Goal: Task Accomplishment & Management: Manage account settings

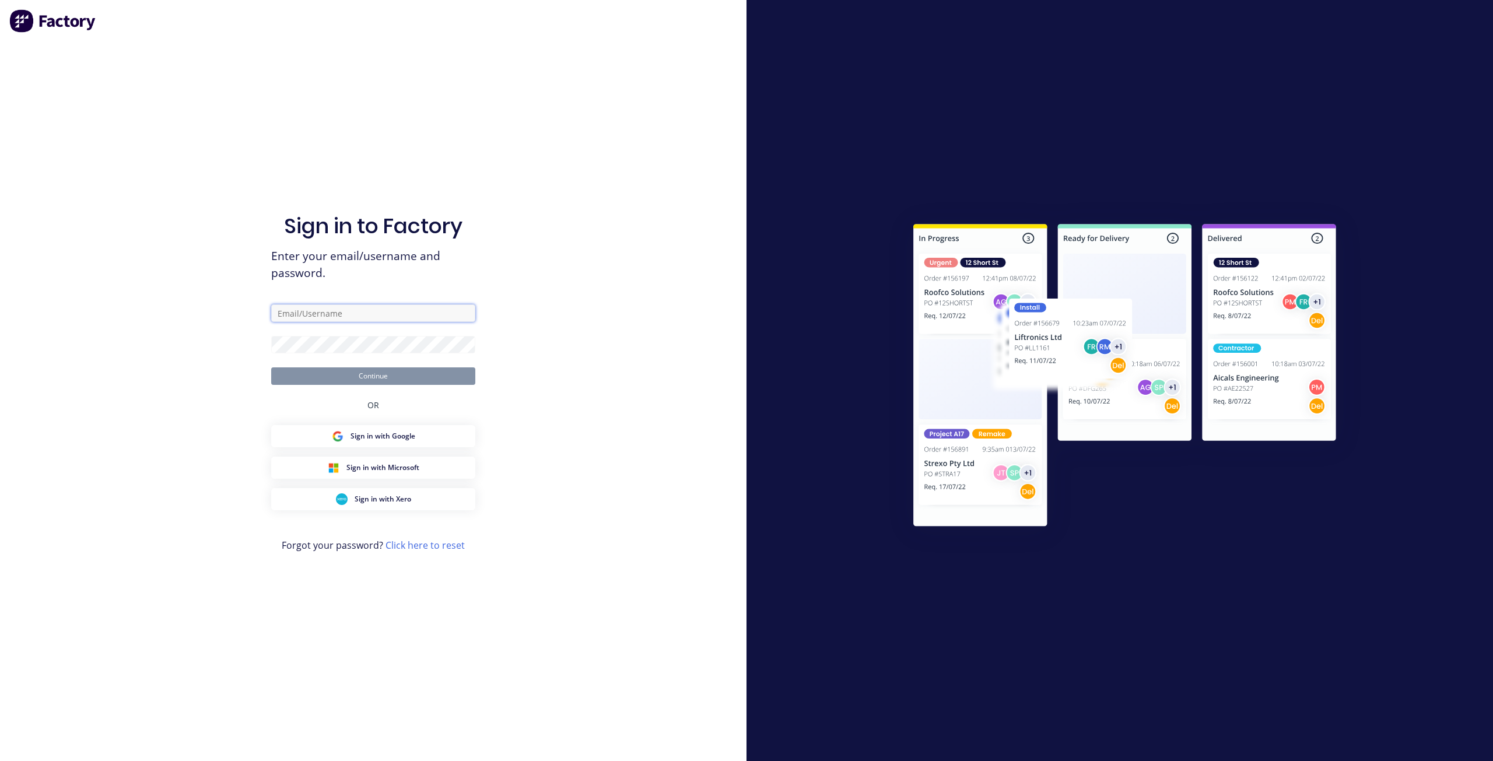
click at [384, 309] on input "text" at bounding box center [373, 312] width 204 height 17
type input "[EMAIL_ADDRESS][PERSON_NAME][DOMAIN_NAME]"
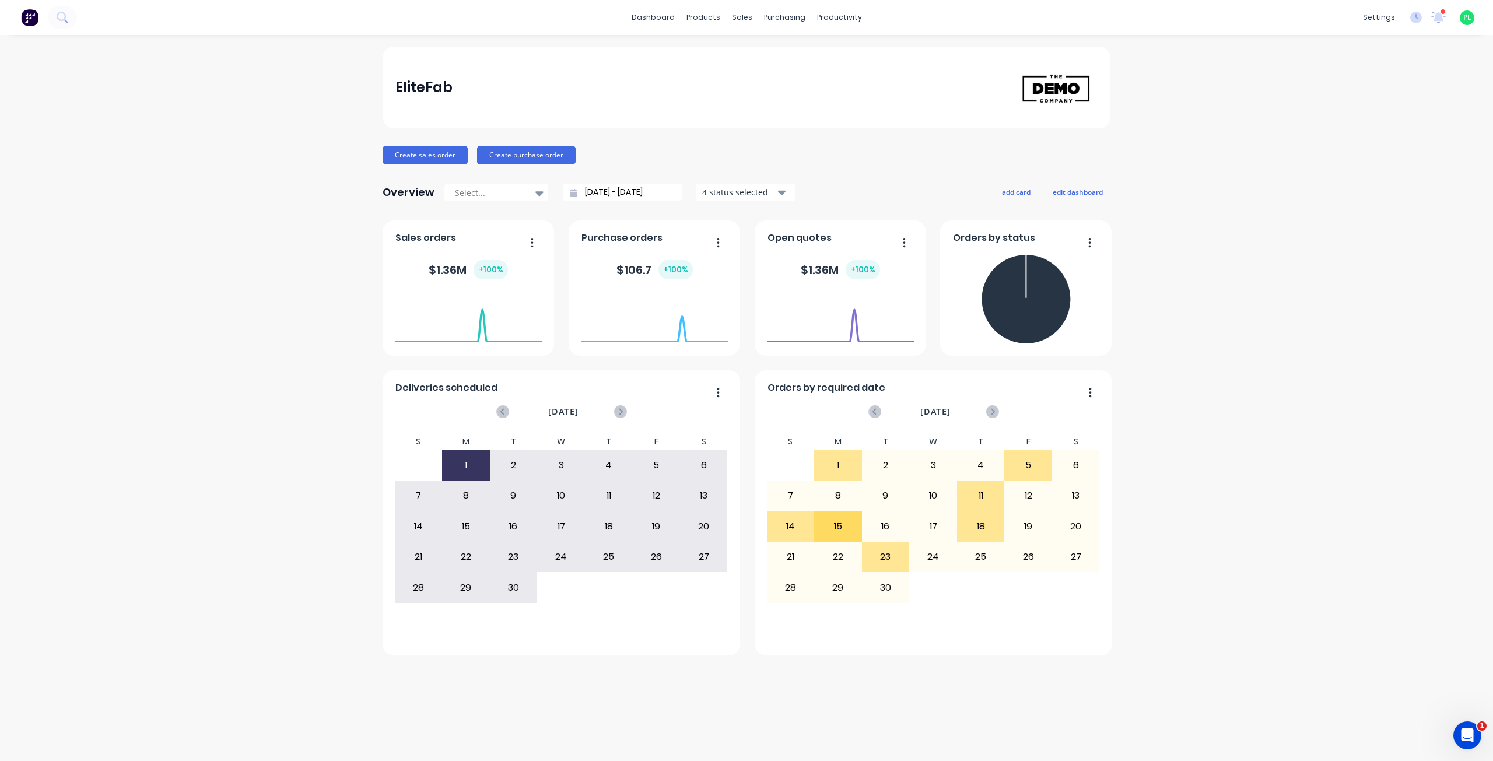
click at [578, 689] on div "EliteFab Create sales order Create purchase order Overview Select... [DATE] - […" at bounding box center [746, 398] width 1493 height 703
click at [167, 453] on div "EliteFab Create sales order Create purchase order Overview Select... [DATE] - […" at bounding box center [746, 398] width 1493 height 703
drag, startPoint x: 37, startPoint y: 414, endPoint x: 82, endPoint y: 379, distance: 57.0
click at [37, 414] on div "EliteFab Create sales order Create purchase order Overview Select... [DATE] - […" at bounding box center [746, 398] width 1493 height 703
click at [1359, 139] on div "EliteFab Create sales order Create purchase order Overview Select... [DATE] - […" at bounding box center [746, 398] width 1493 height 703
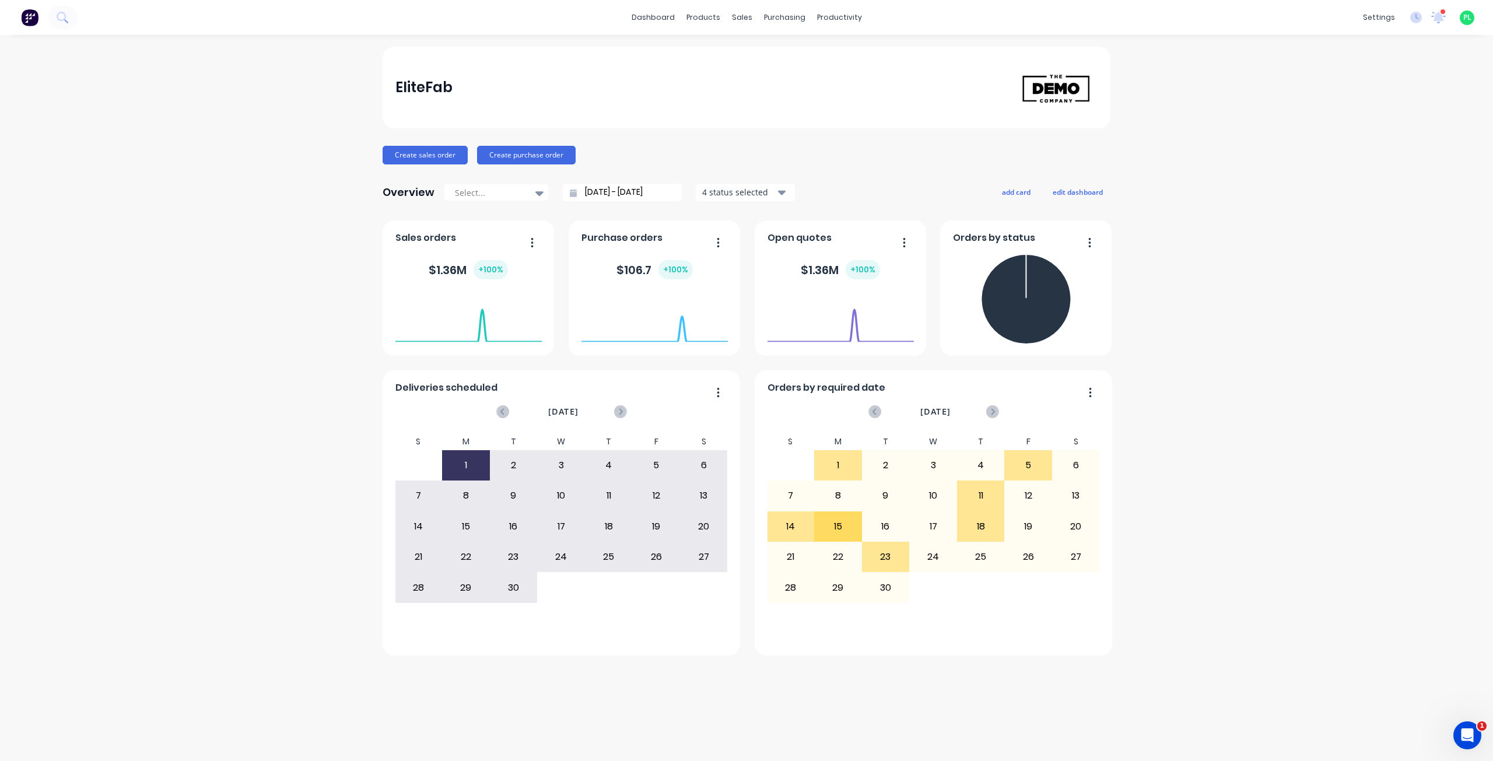
click at [1198, 312] on div "EliteFab Create sales order Create purchase order Overview Select... [DATE] - […" at bounding box center [746, 398] width 1493 height 703
click at [1202, 645] on div "EliteFab Create sales order Create purchase order Overview Select... [DATE] - […" at bounding box center [746, 398] width 1493 height 703
click at [1197, 260] on div "EliteFab Create sales order Create purchase order Overview Select... [DATE] - […" at bounding box center [746, 398] width 1493 height 703
click at [1321, 72] on link "Team" at bounding box center [1324, 79] width 155 height 23
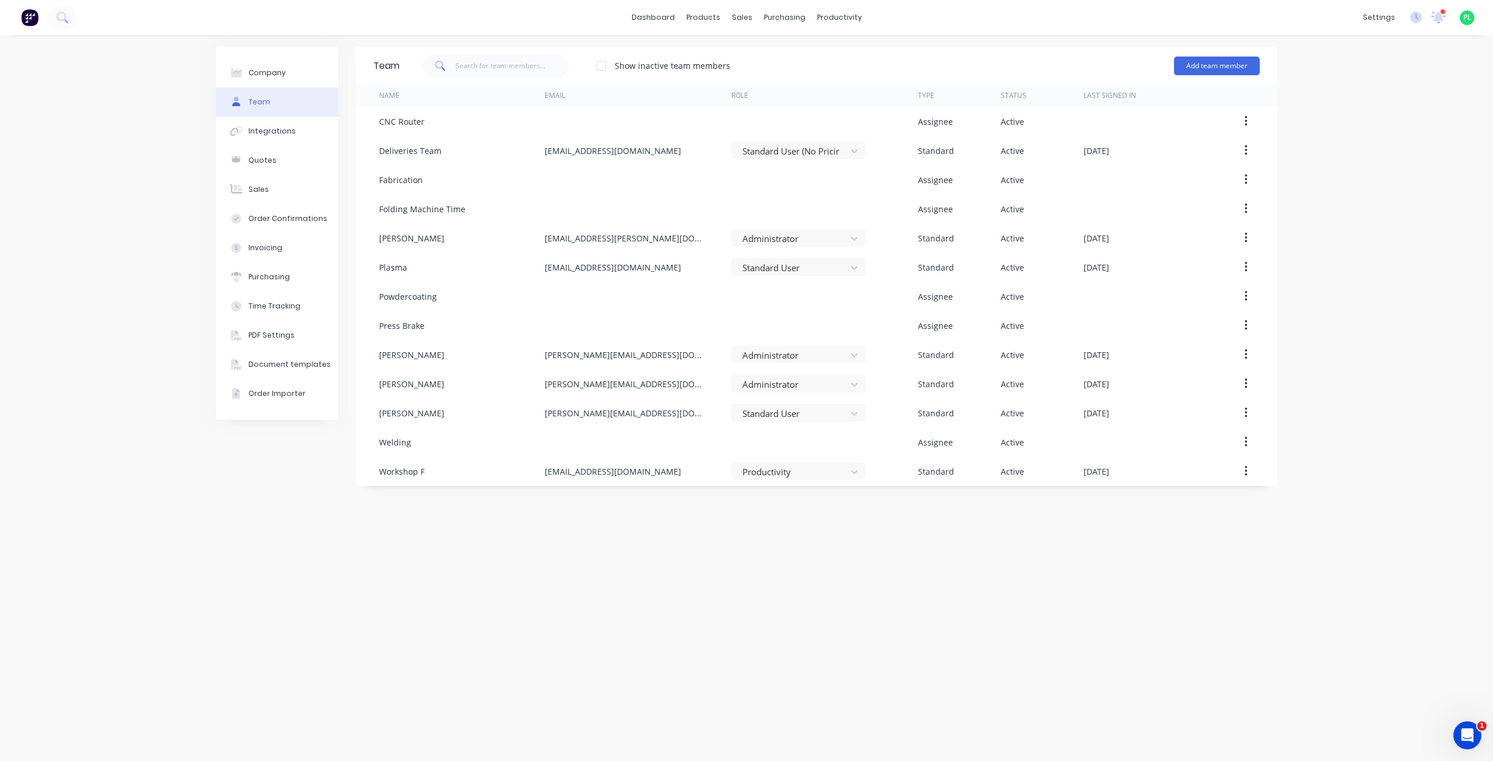
click at [833, 611] on div "Team Show inactive team members Add team member Name Email Role Type Status Las…" at bounding box center [817, 398] width 922 height 703
click at [719, 576] on div "Team Show inactive team members Add team member Name Email Role Type Status Las…" at bounding box center [817, 398] width 922 height 703
click at [1414, 18] on icon at bounding box center [1416, 18] width 12 height 12
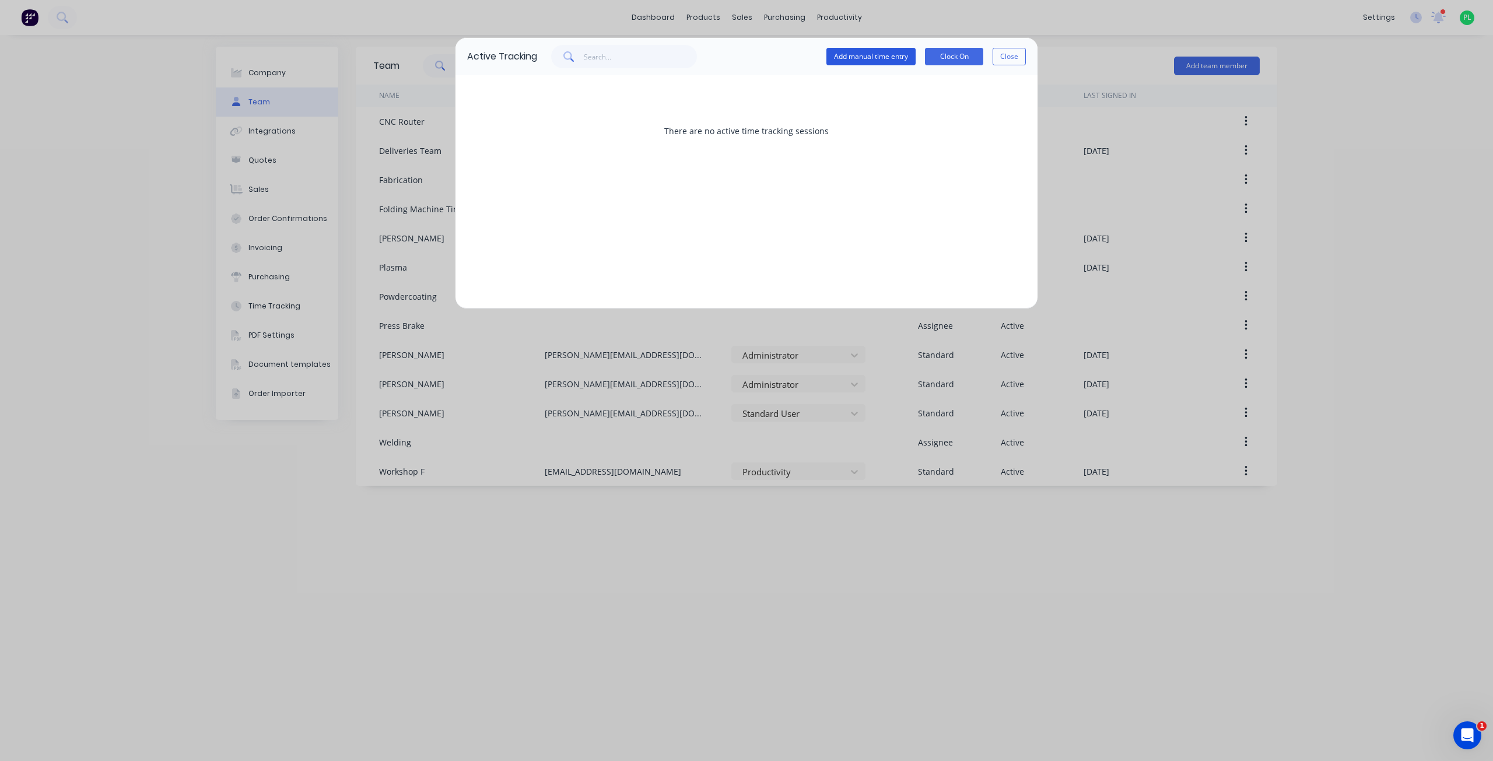
click at [896, 57] on button "Add manual time entry" at bounding box center [871, 56] width 89 height 17
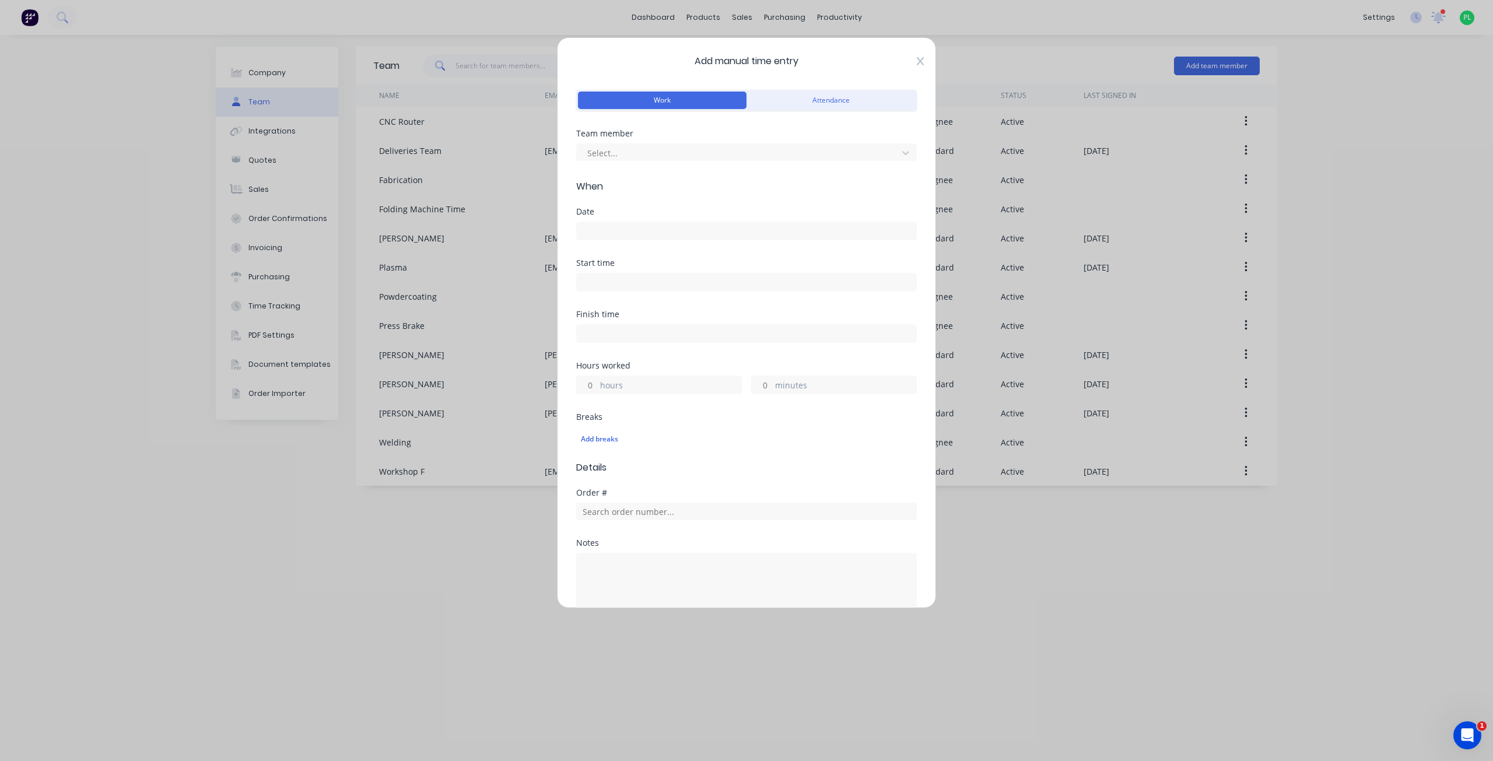
click at [917, 61] on icon at bounding box center [920, 61] width 7 height 8
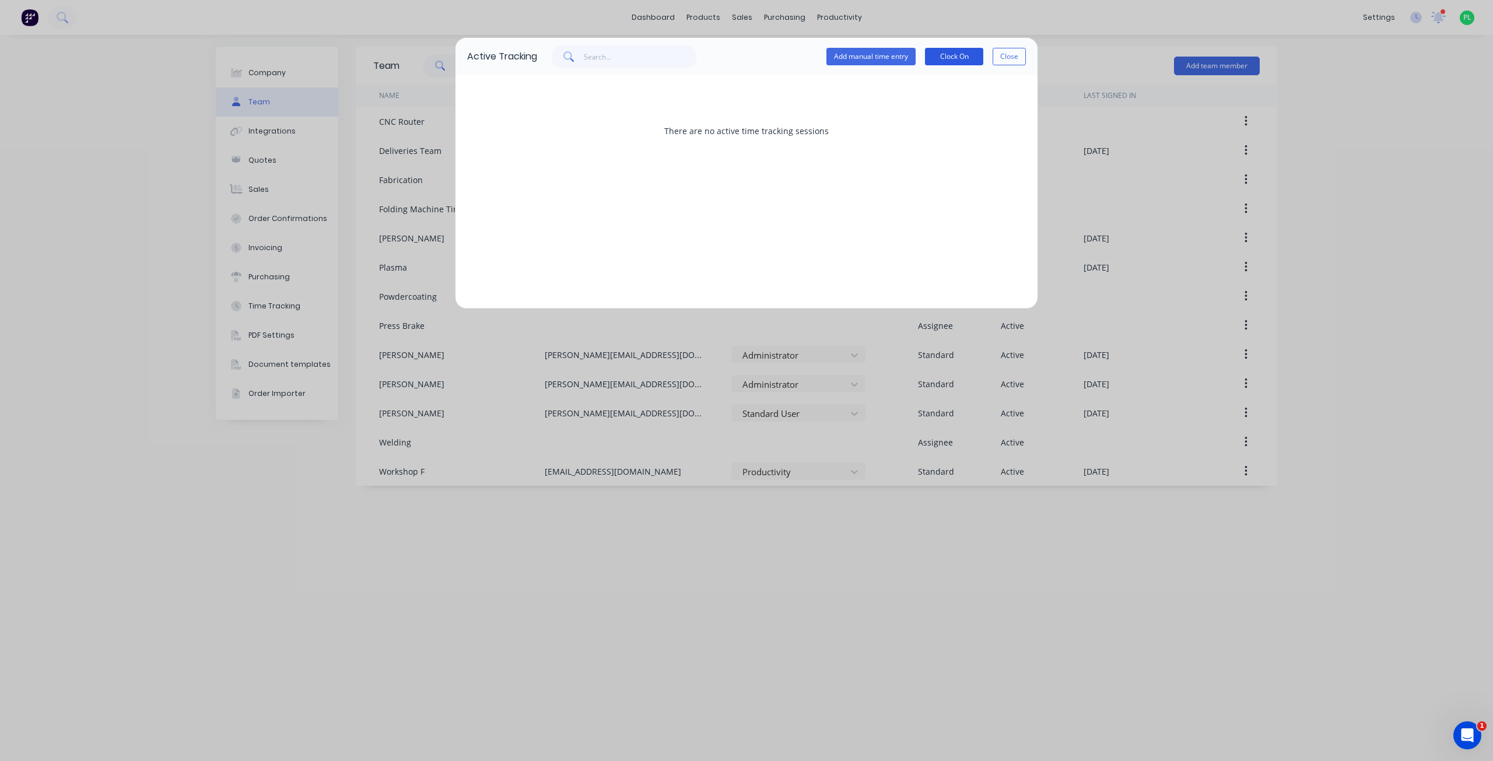
click at [958, 58] on button "Clock On" at bounding box center [954, 56] width 58 height 17
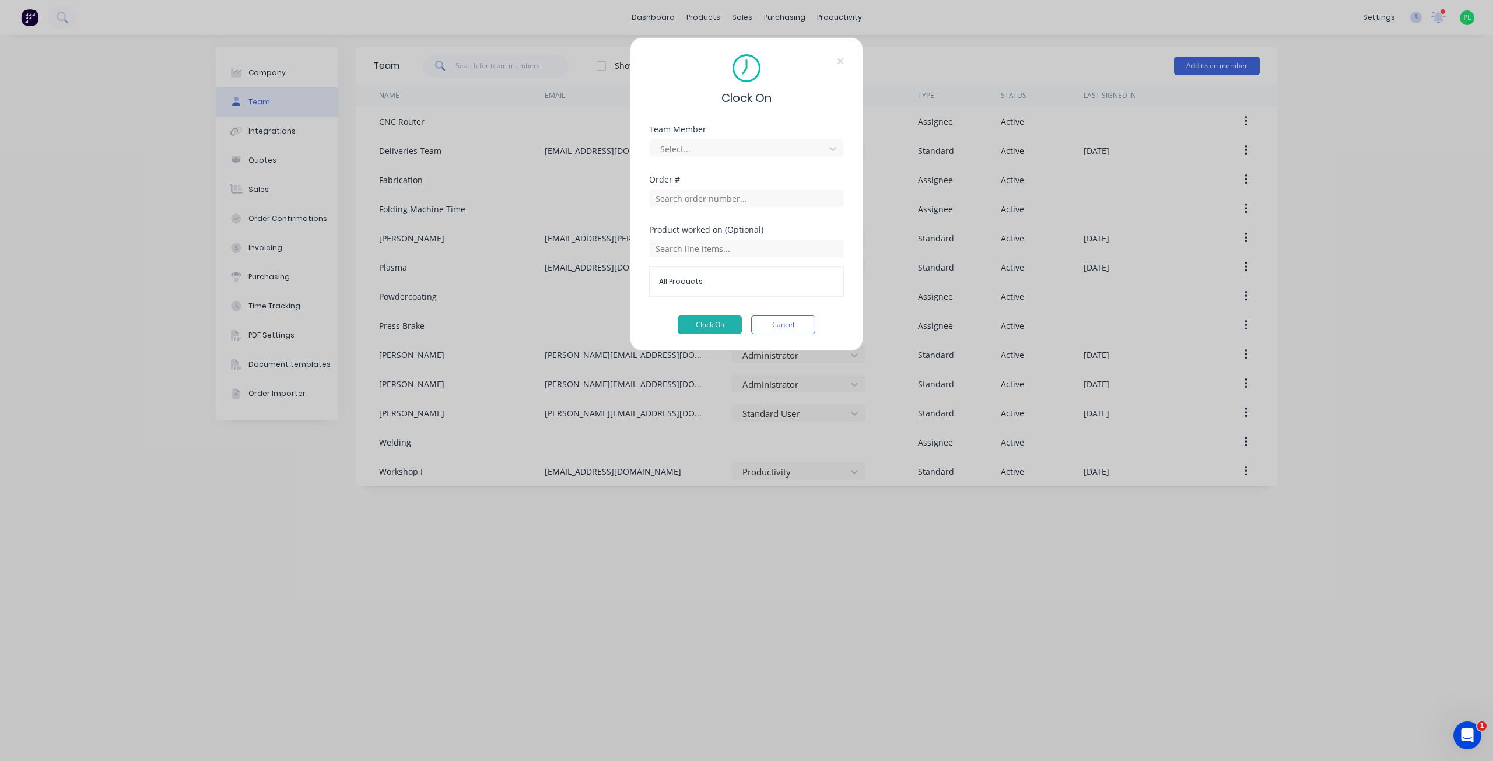
click at [686, 160] on div "Team Member Select..." at bounding box center [746, 150] width 195 height 50
click at [694, 150] on div at bounding box center [739, 149] width 160 height 15
click at [755, 117] on div "Clock On Team Member 13 results available. Use Up and Down to choose options, p…" at bounding box center [746, 194] width 233 height 314
click at [687, 198] on input "text" at bounding box center [746, 198] width 195 height 17
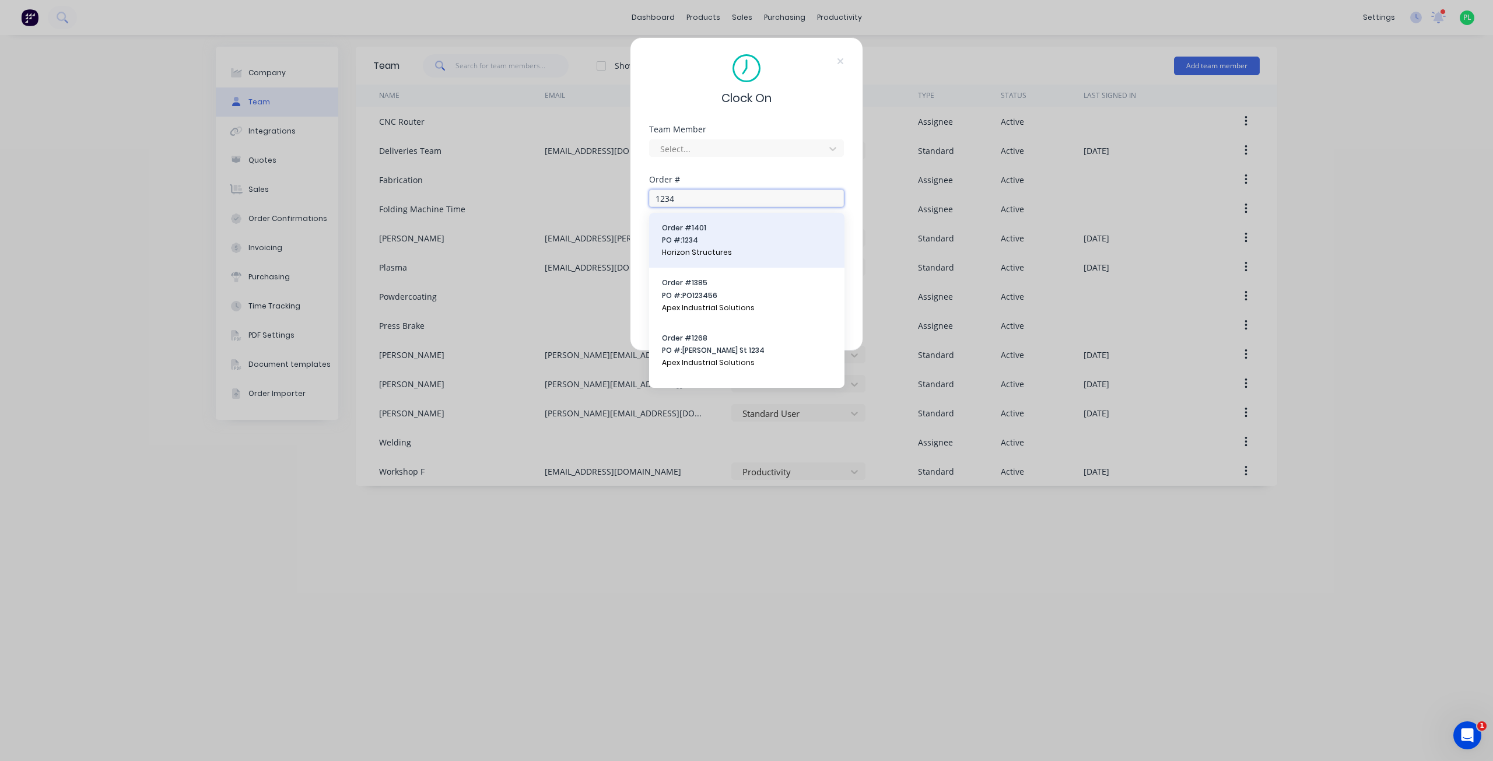
type input "1234"
click at [709, 242] on span "PO #: 1234" at bounding box center [747, 240] width 170 height 10
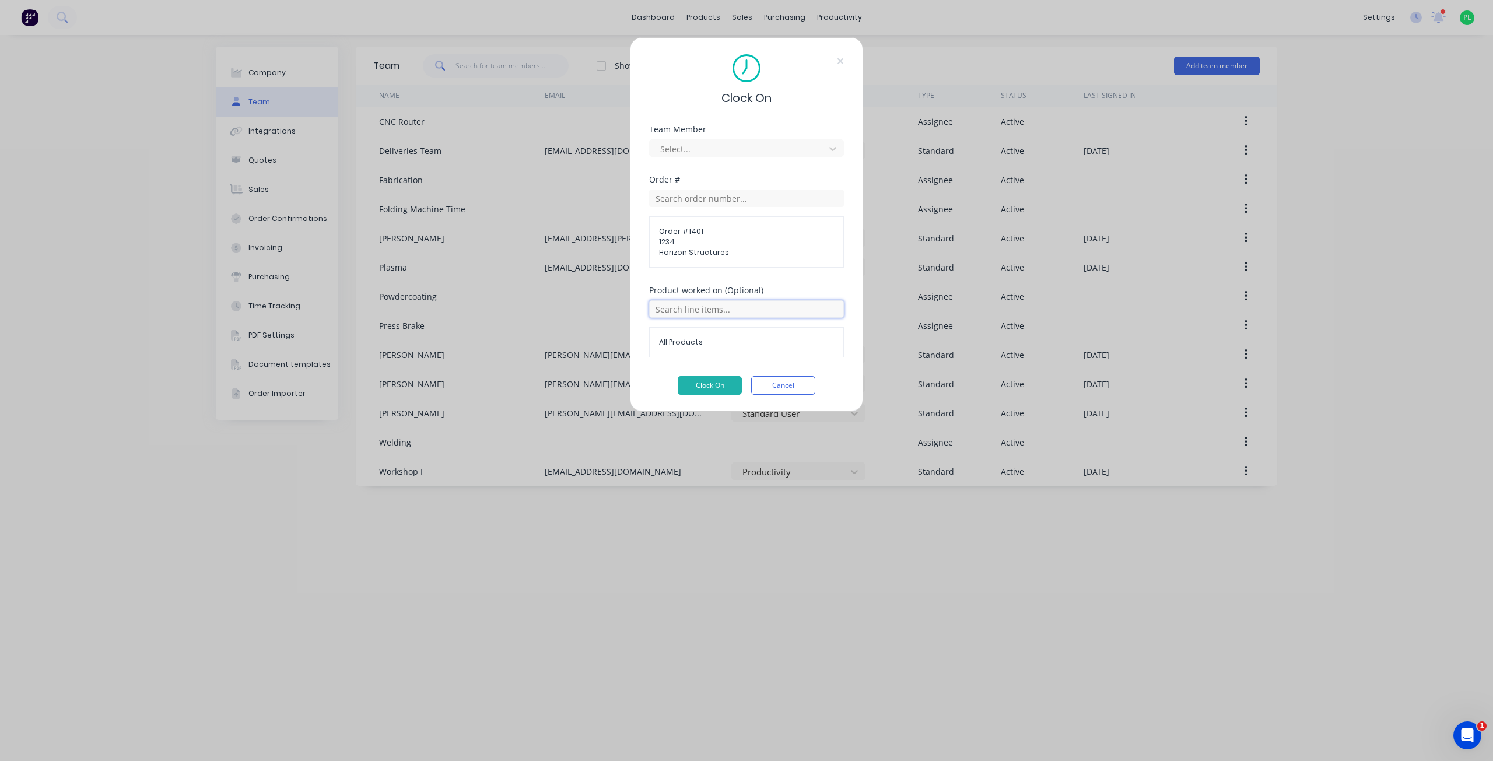
click at [723, 310] on input "text" at bounding box center [746, 308] width 195 height 17
click at [773, 281] on div "Order # Order # 1401 1234 Horizon Structures" at bounding box center [746, 231] width 195 height 111
click at [785, 393] on button "Cancel" at bounding box center [783, 385] width 64 height 19
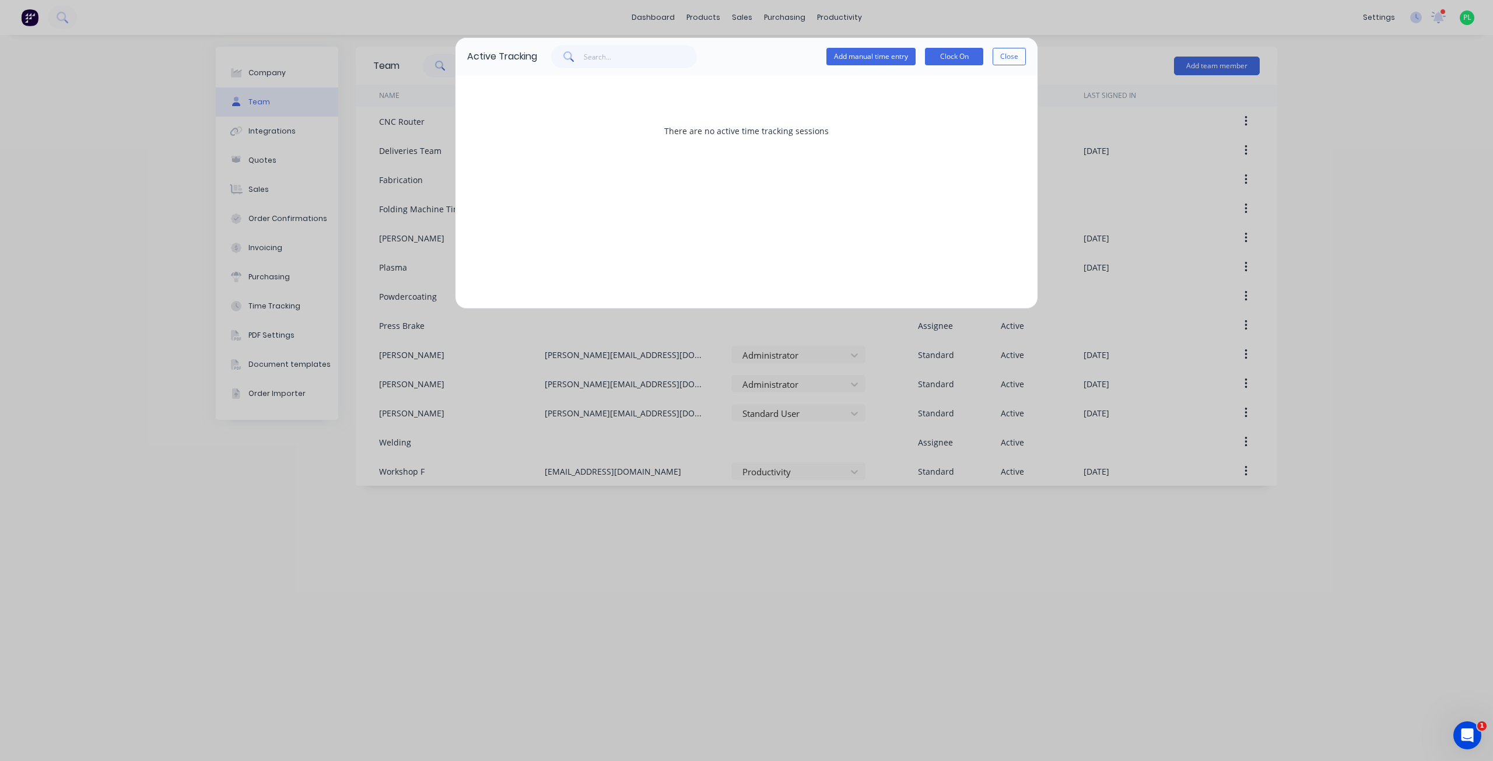
click at [853, 108] on div "There are no active time tracking sessions" at bounding box center [746, 130] width 559 height 87
click at [887, 60] on button "Add manual time entry" at bounding box center [871, 56] width 89 height 17
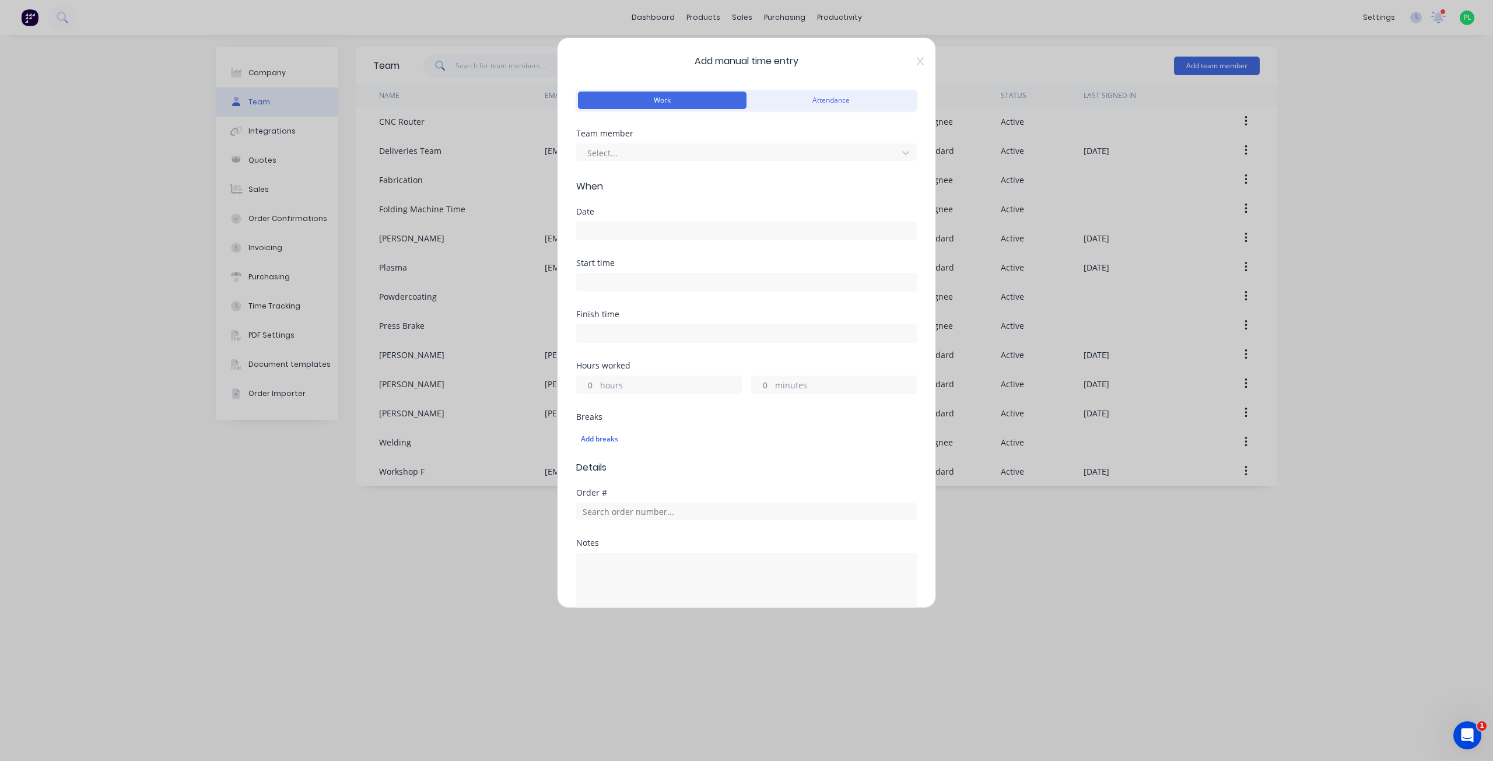
click at [679, 96] on button "Work" at bounding box center [662, 100] width 169 height 17
click at [839, 96] on button "Attendance" at bounding box center [831, 100] width 169 height 17
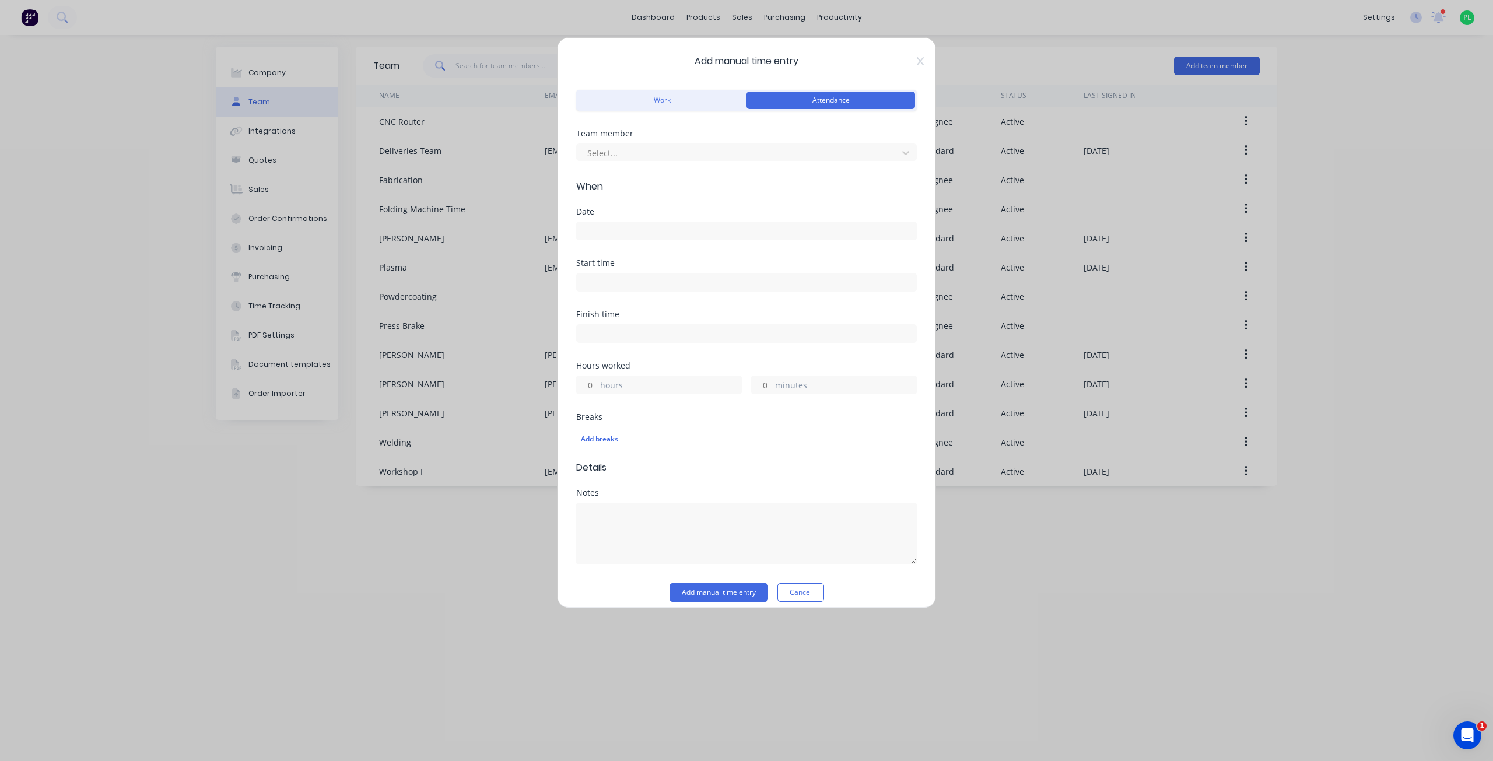
click at [684, 89] on div "Work Attendance" at bounding box center [746, 99] width 341 height 24
click at [694, 96] on button "Work" at bounding box center [662, 100] width 169 height 17
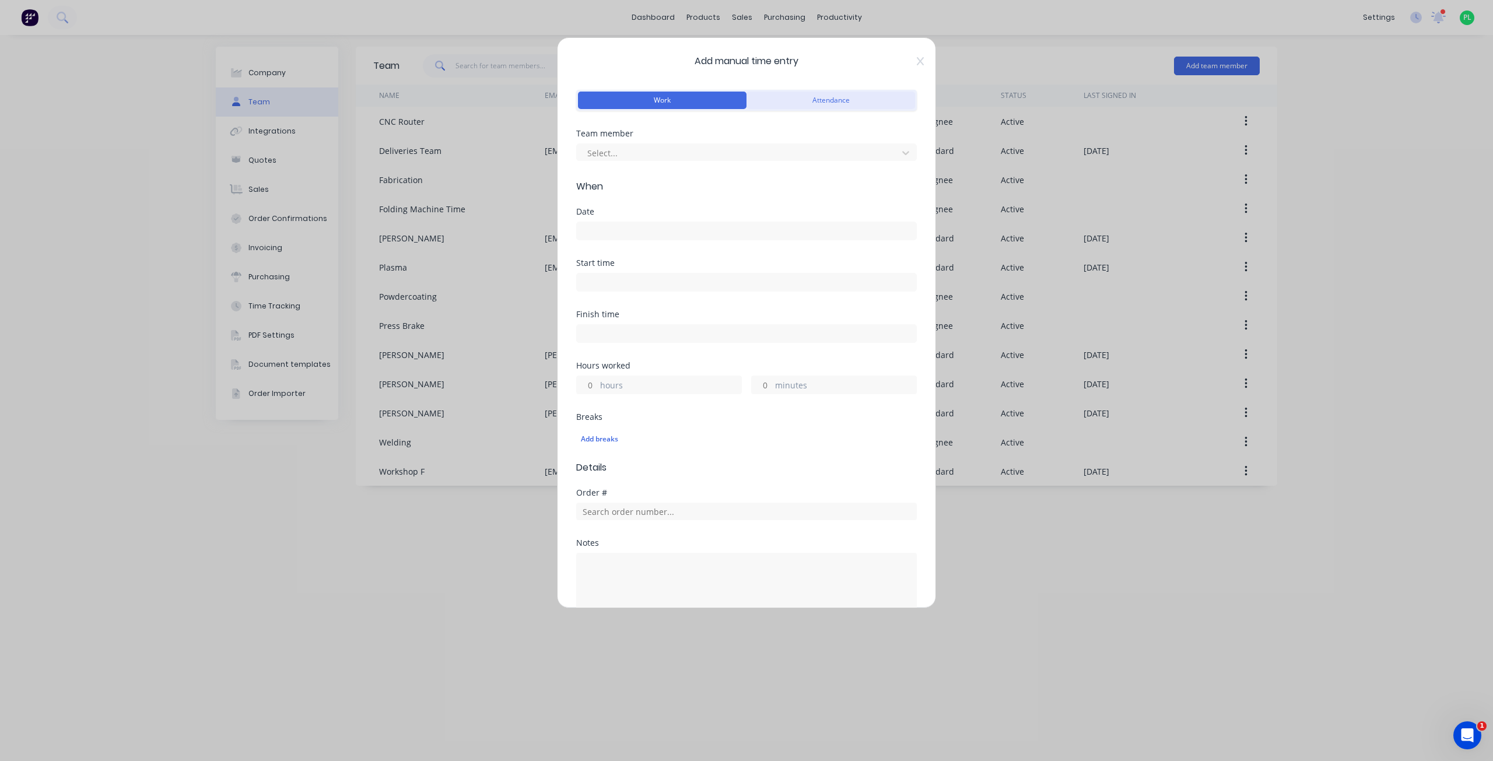
click at [797, 93] on button "Attendance" at bounding box center [831, 100] width 169 height 17
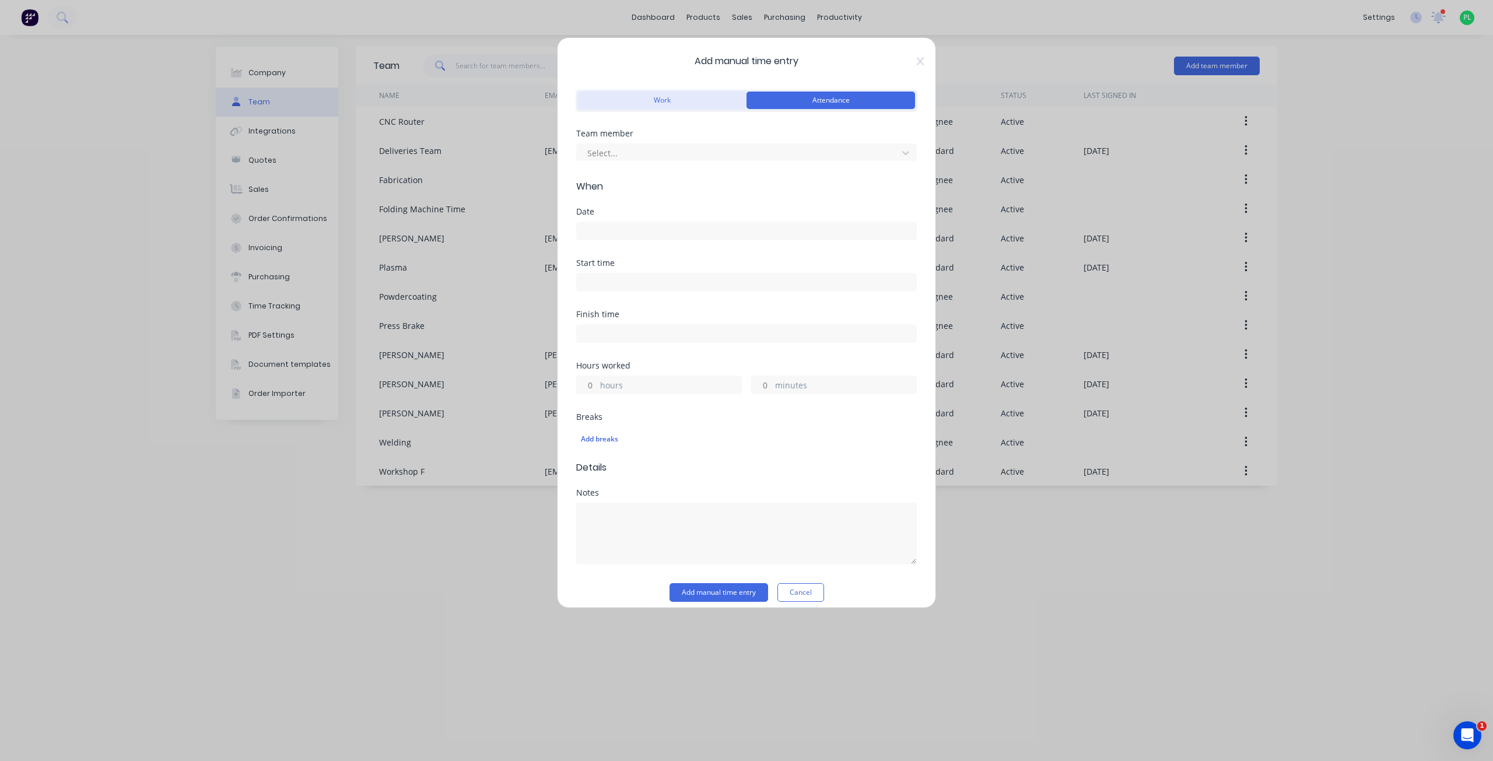
click at [691, 93] on button "Work" at bounding box center [662, 100] width 169 height 17
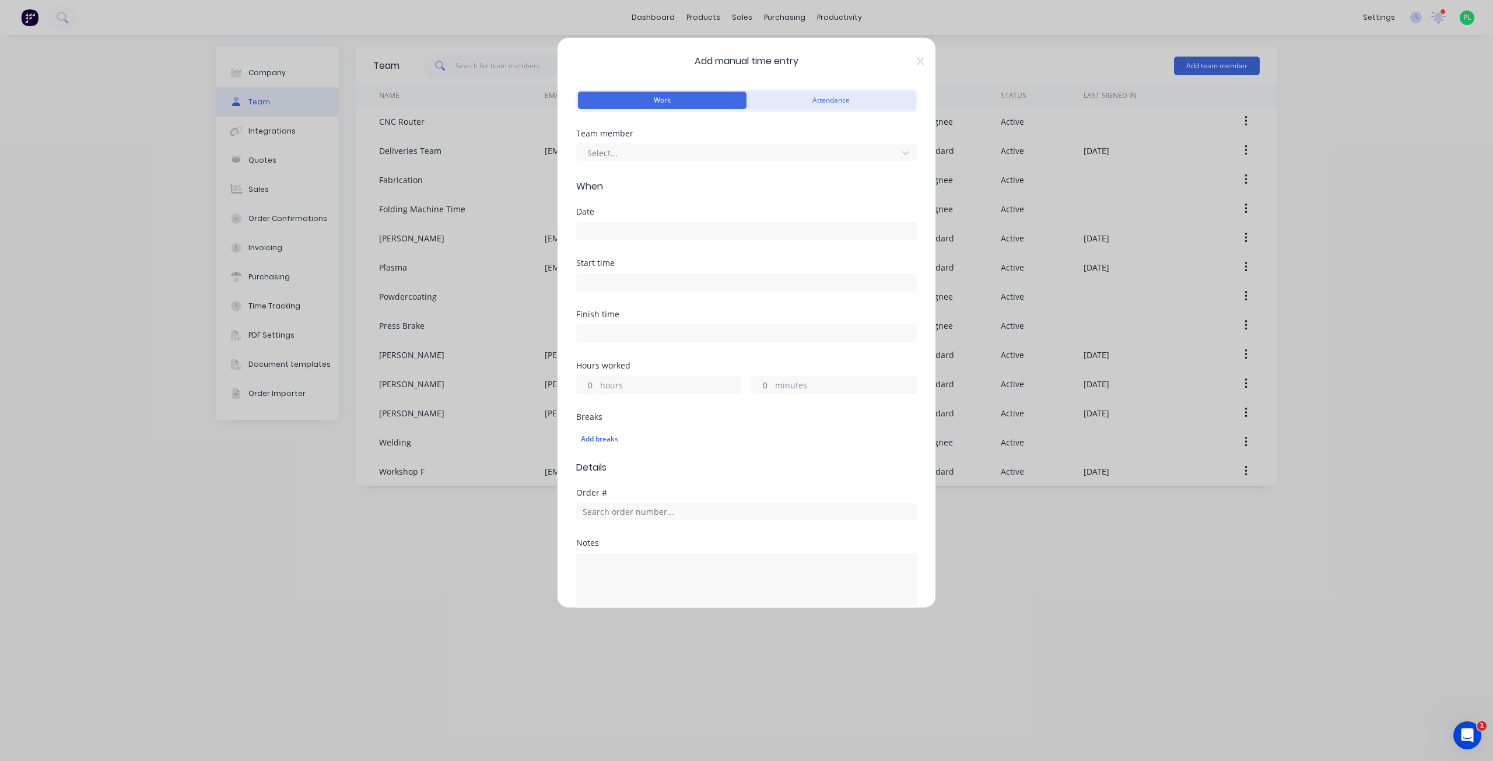
click at [792, 94] on button "Attendance" at bounding box center [831, 100] width 169 height 17
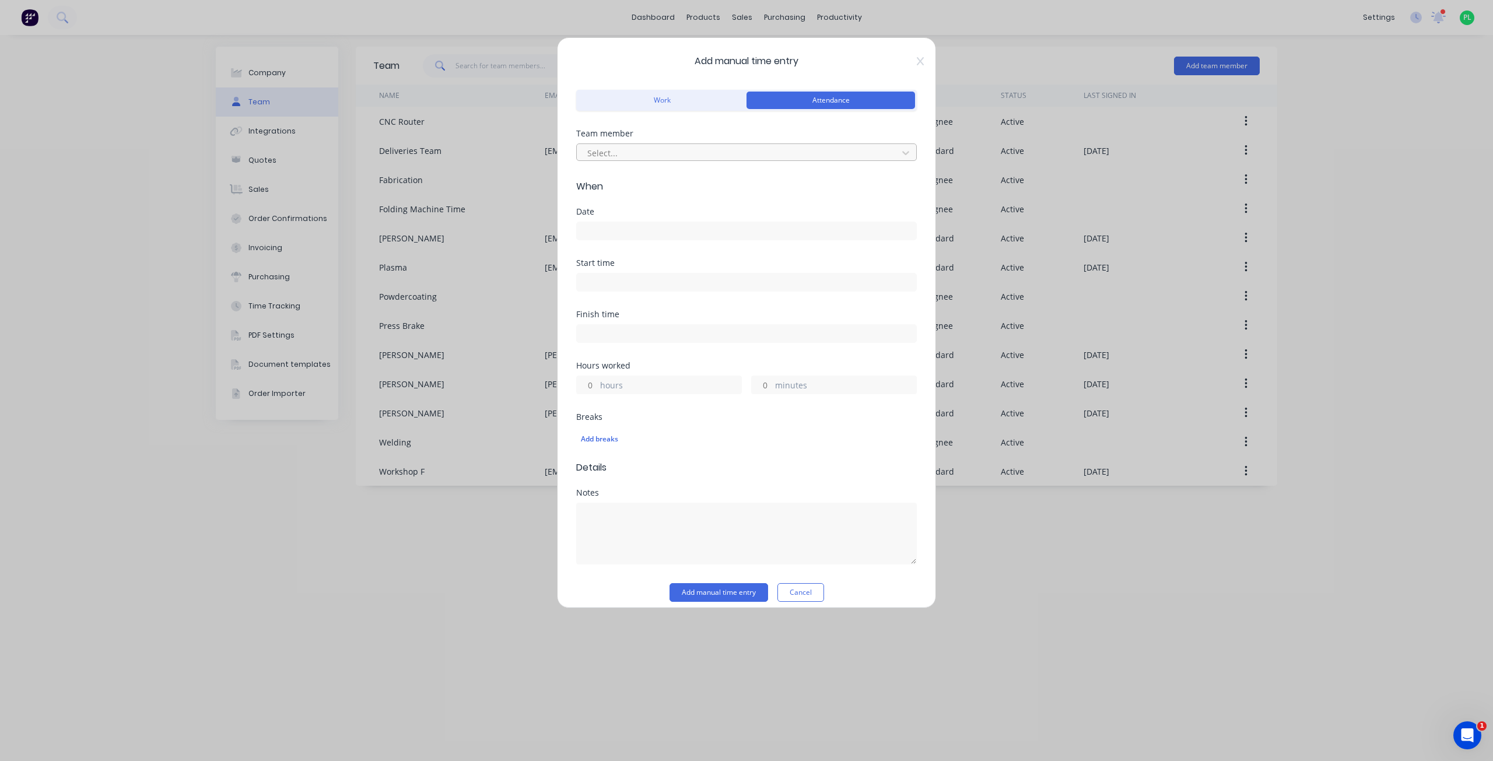
click at [641, 152] on div at bounding box center [739, 153] width 306 height 15
click at [647, 261] on div "[PERSON_NAME]" at bounding box center [742, 265] width 332 height 22
click at [628, 229] on input at bounding box center [746, 230] width 339 height 17
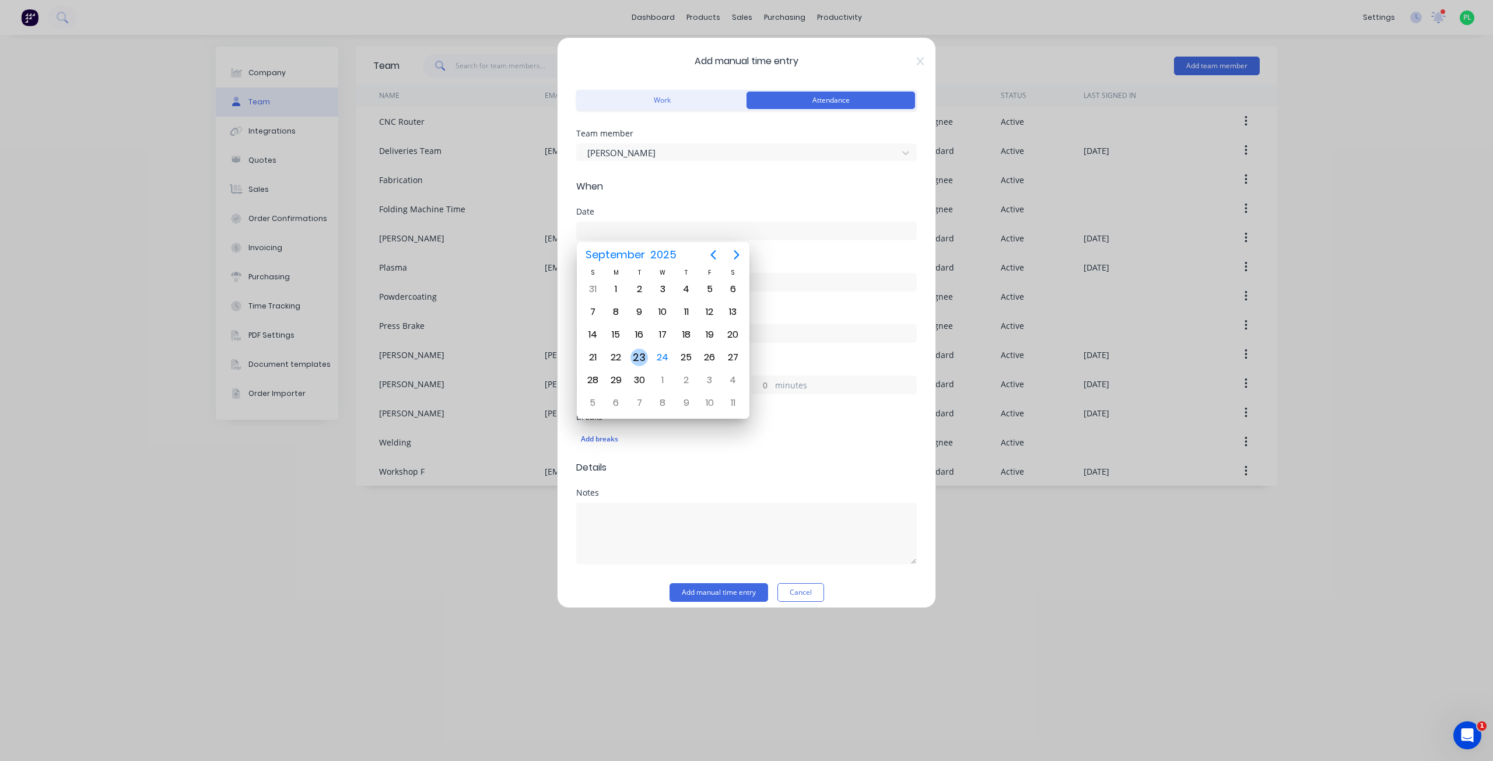
click at [643, 359] on div "23" at bounding box center [639, 357] width 17 height 17
type input "[DATE]"
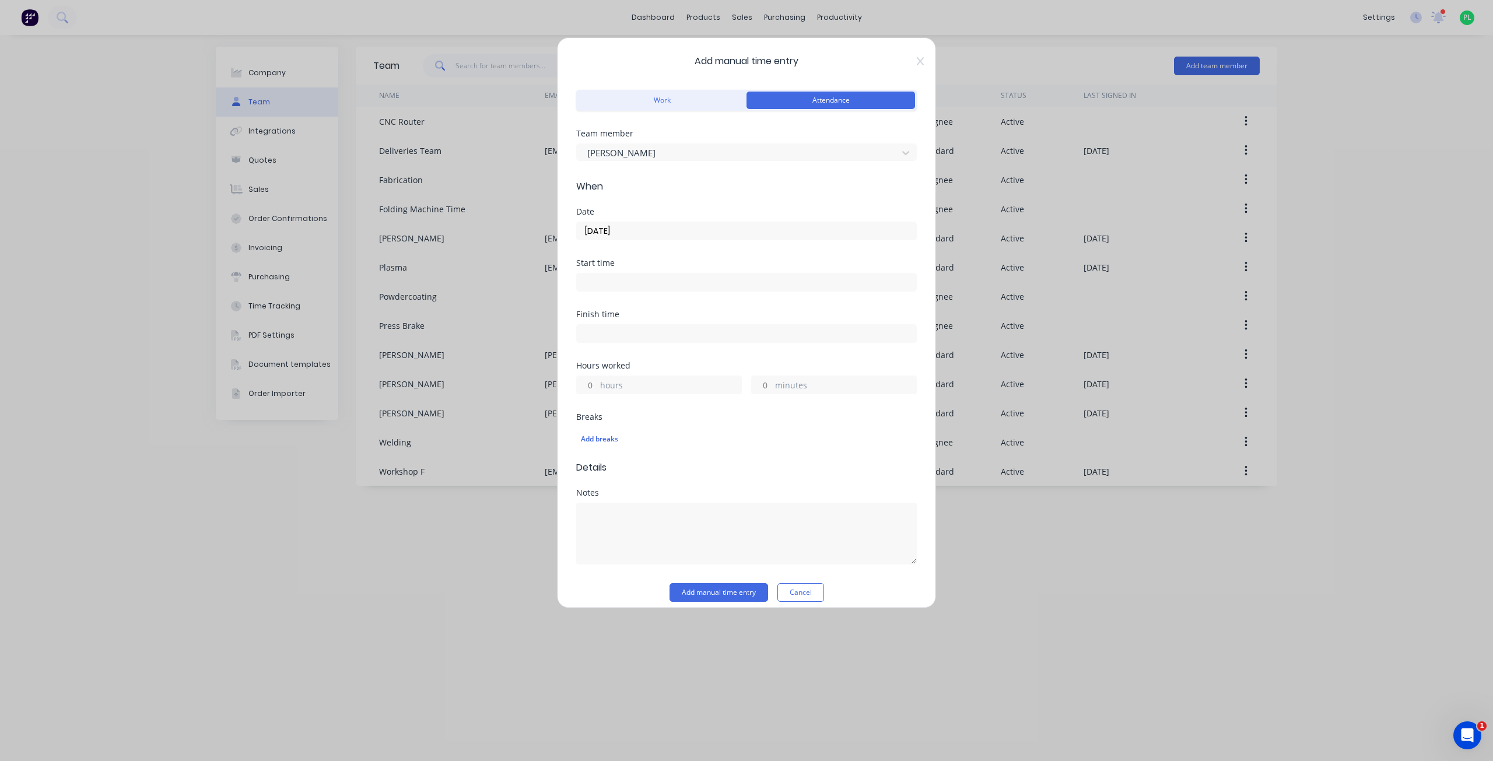
click at [619, 287] on input at bounding box center [746, 282] width 339 height 17
click at [603, 330] on div "07" at bounding box center [601, 325] width 29 height 20
type input "07:10 AM"
click at [679, 279] on input "07:10 AM" at bounding box center [746, 282] width 339 height 17
click at [677, 260] on div "Start time" at bounding box center [746, 263] width 341 height 8
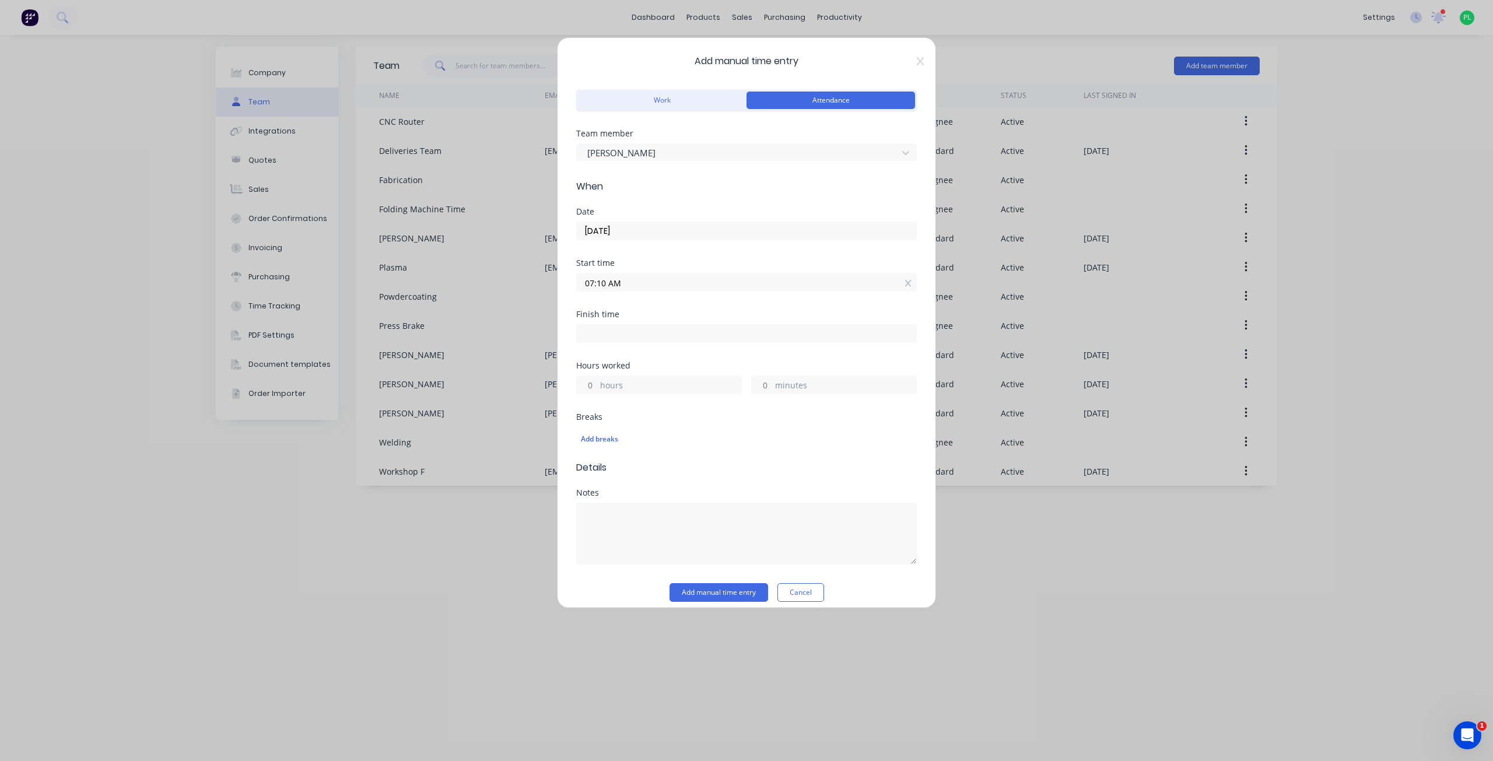
click at [624, 331] on input at bounding box center [746, 333] width 339 height 17
type input "09:10 AM"
type input "2"
type input "0"
type input "07:10 AM"
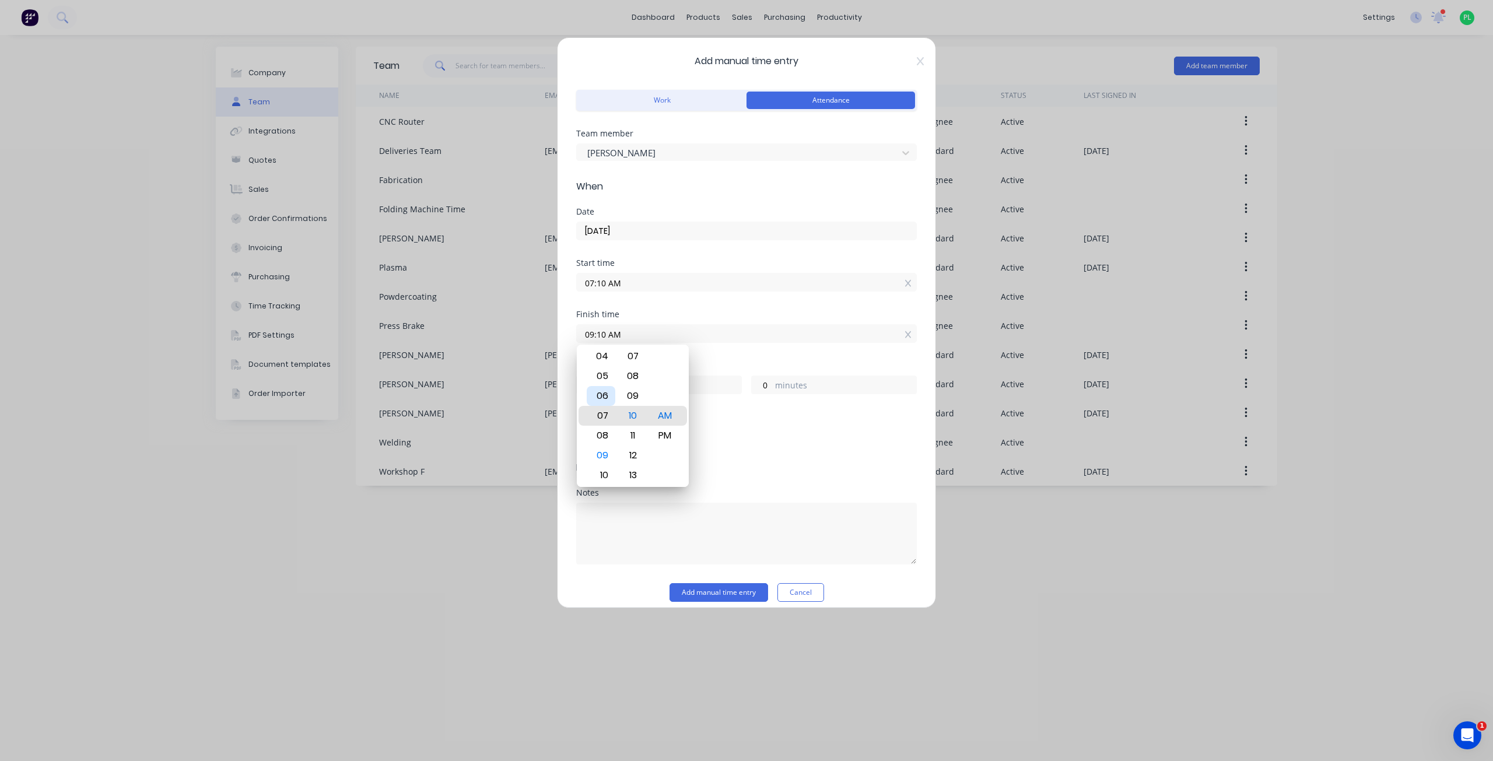
type input "0"
type input "05:10 AM"
type input "22"
click at [604, 374] on div "03" at bounding box center [601, 376] width 29 height 20
type input "03:10 AM"
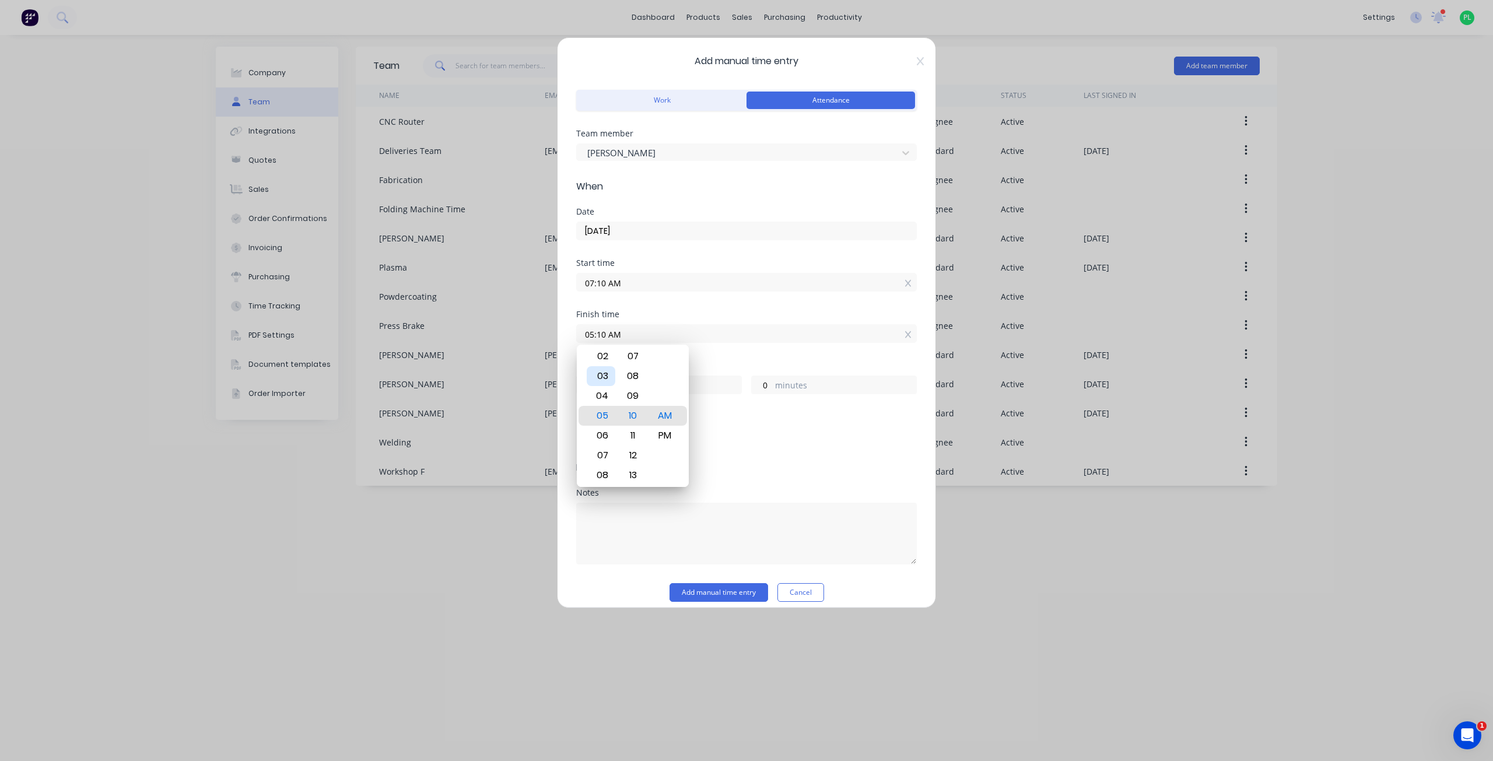
type input "20"
click at [629, 380] on div "08" at bounding box center [633, 376] width 29 height 20
type input "03:08 AM"
type input "19"
type input "58"
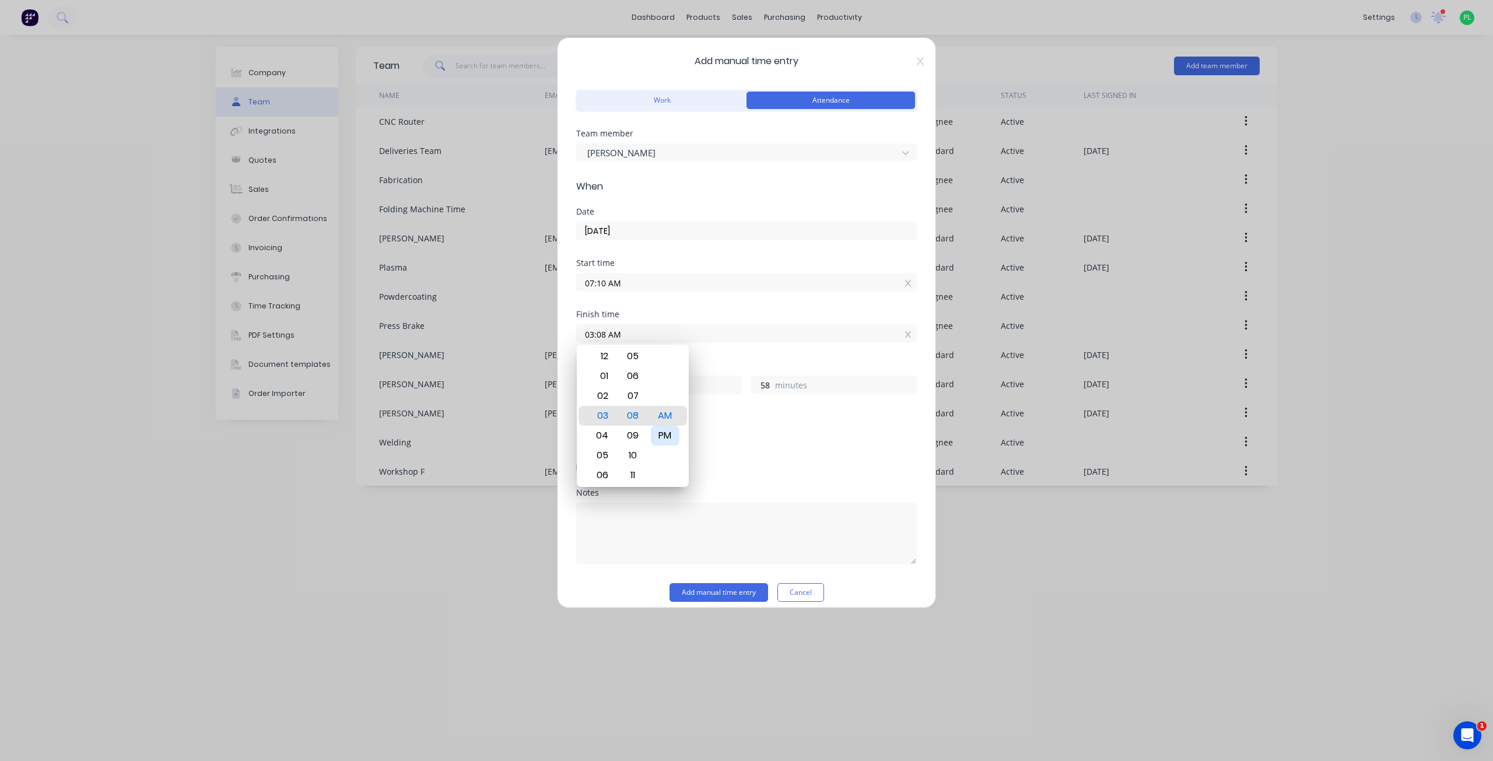
click at [671, 433] on div "PM" at bounding box center [665, 436] width 29 height 20
type input "03:08 PM"
type input "7"
click at [739, 295] on div "Start time 07:10 AM" at bounding box center [746, 284] width 341 height 51
click at [609, 437] on div "Add breaks" at bounding box center [746, 439] width 331 height 15
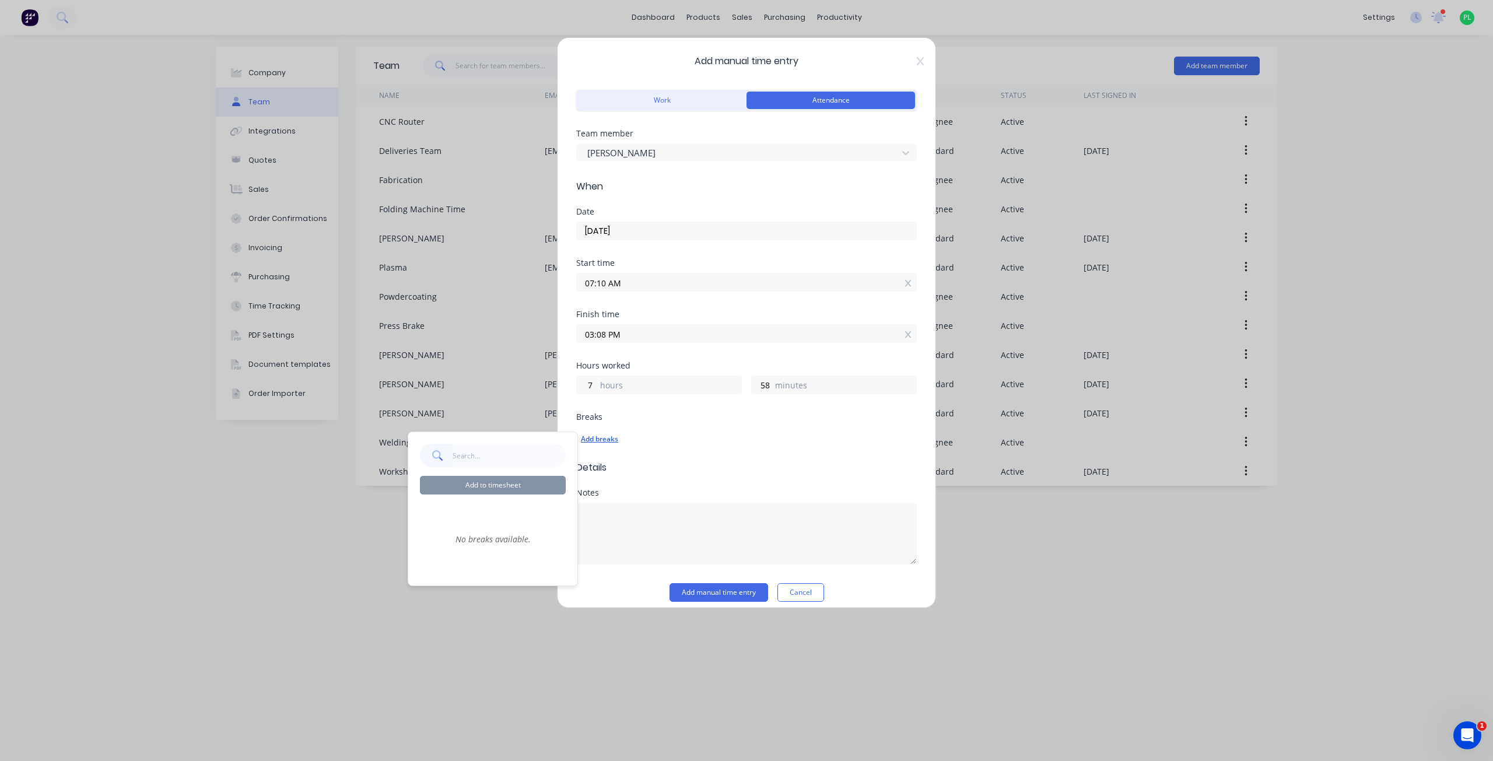
click at [718, 432] on div "Add breaks" at bounding box center [746, 439] width 331 height 15
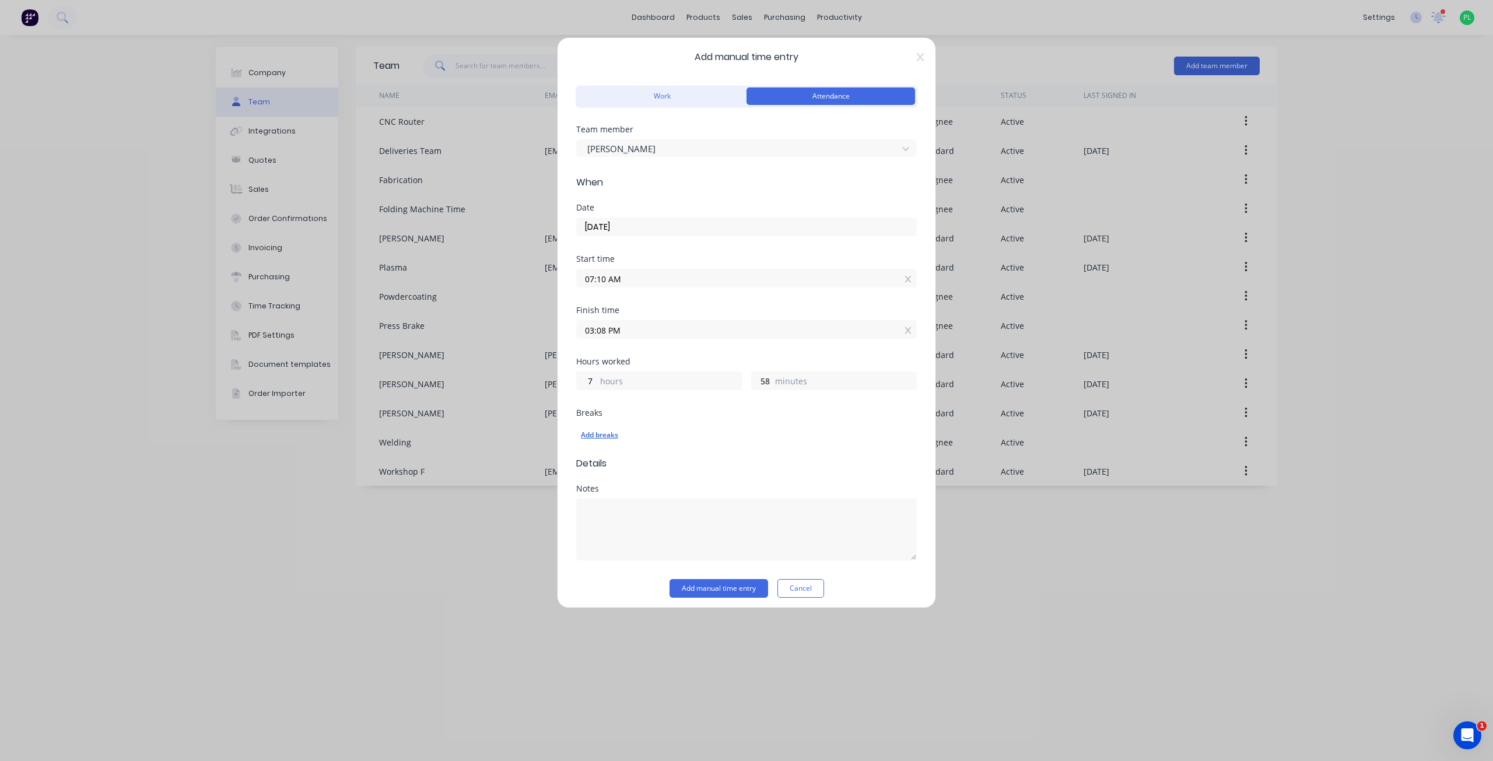
scroll to position [10, 0]
click at [716, 584] on button "Add manual time entry" at bounding box center [719, 582] width 99 height 19
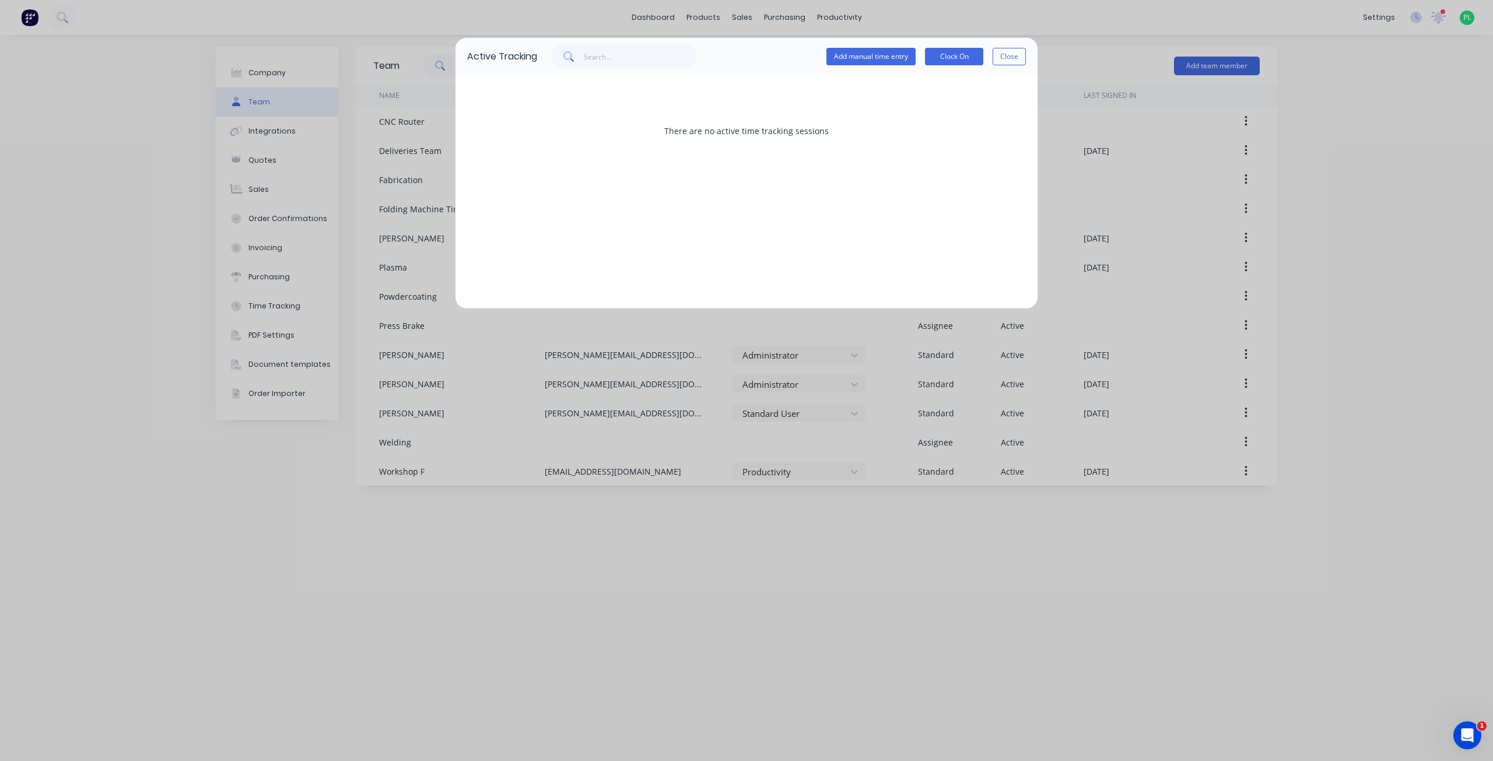
click at [1006, 57] on button "Close" at bounding box center [1009, 56] width 33 height 17
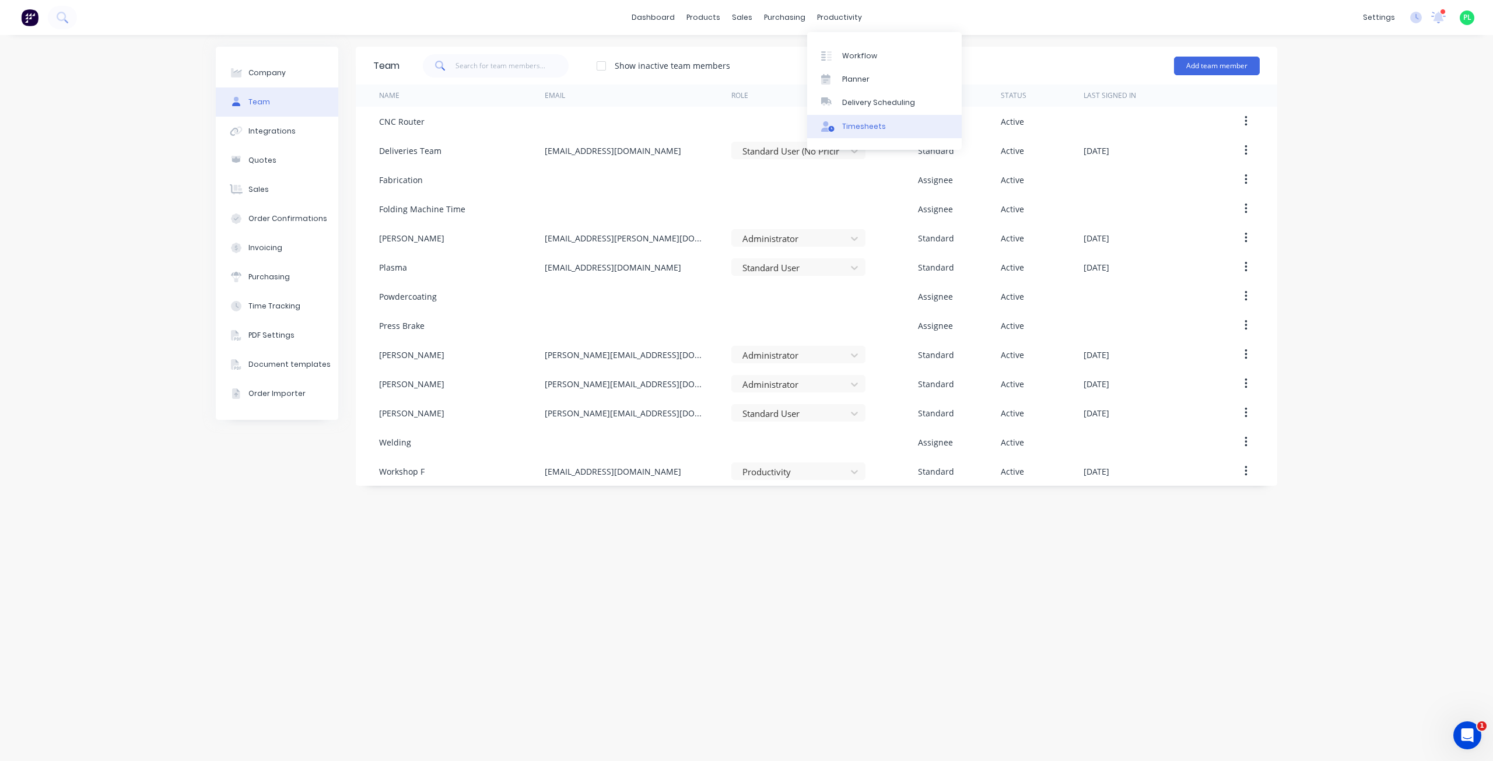
click at [885, 127] on link "Timesheets" at bounding box center [884, 126] width 155 height 23
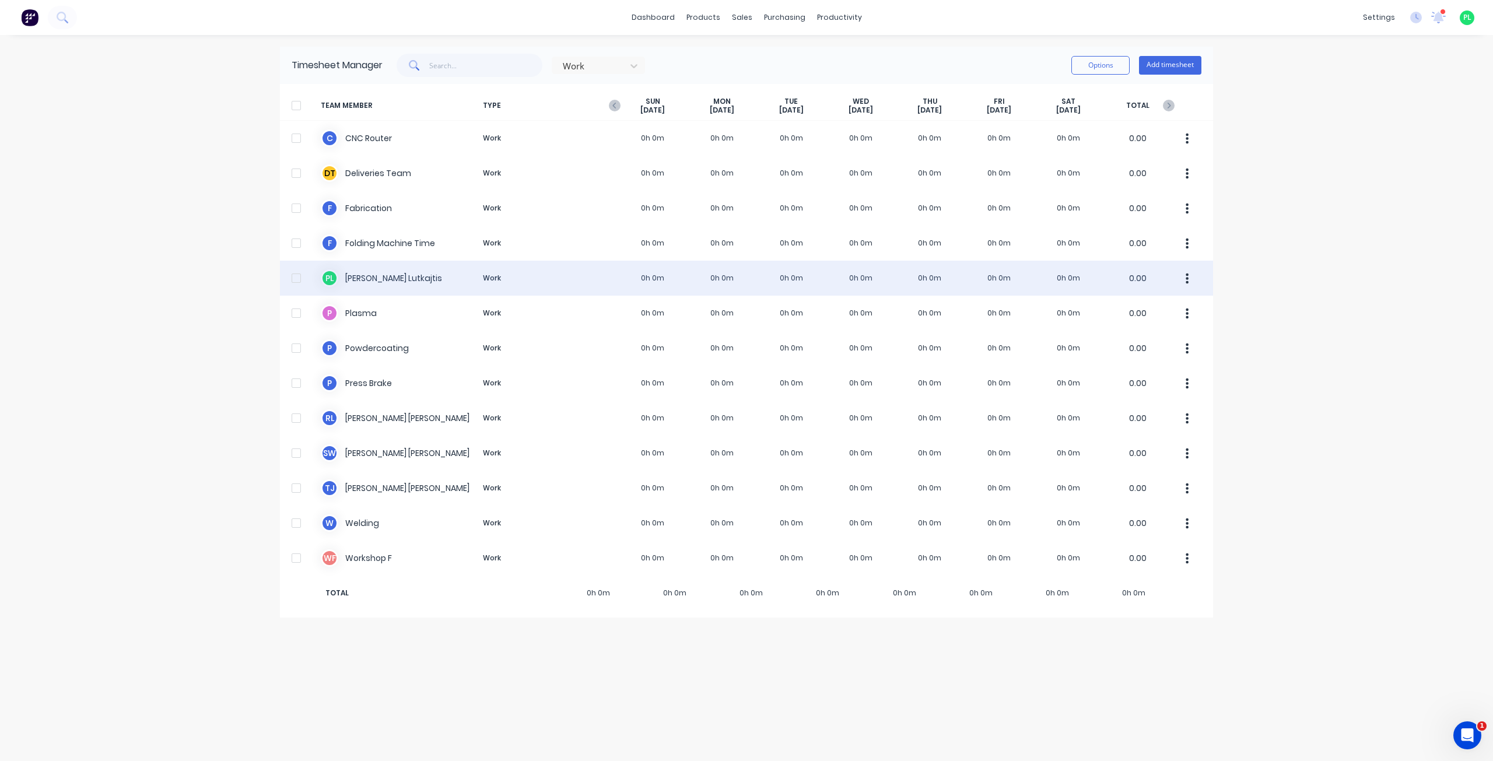
click at [418, 275] on div "[PERSON_NAME] Work 0h 0m 0h 0m 0h 0m 0h 0m 0h 0m 0h 0m 0h 0m 0.00" at bounding box center [746, 278] width 933 height 35
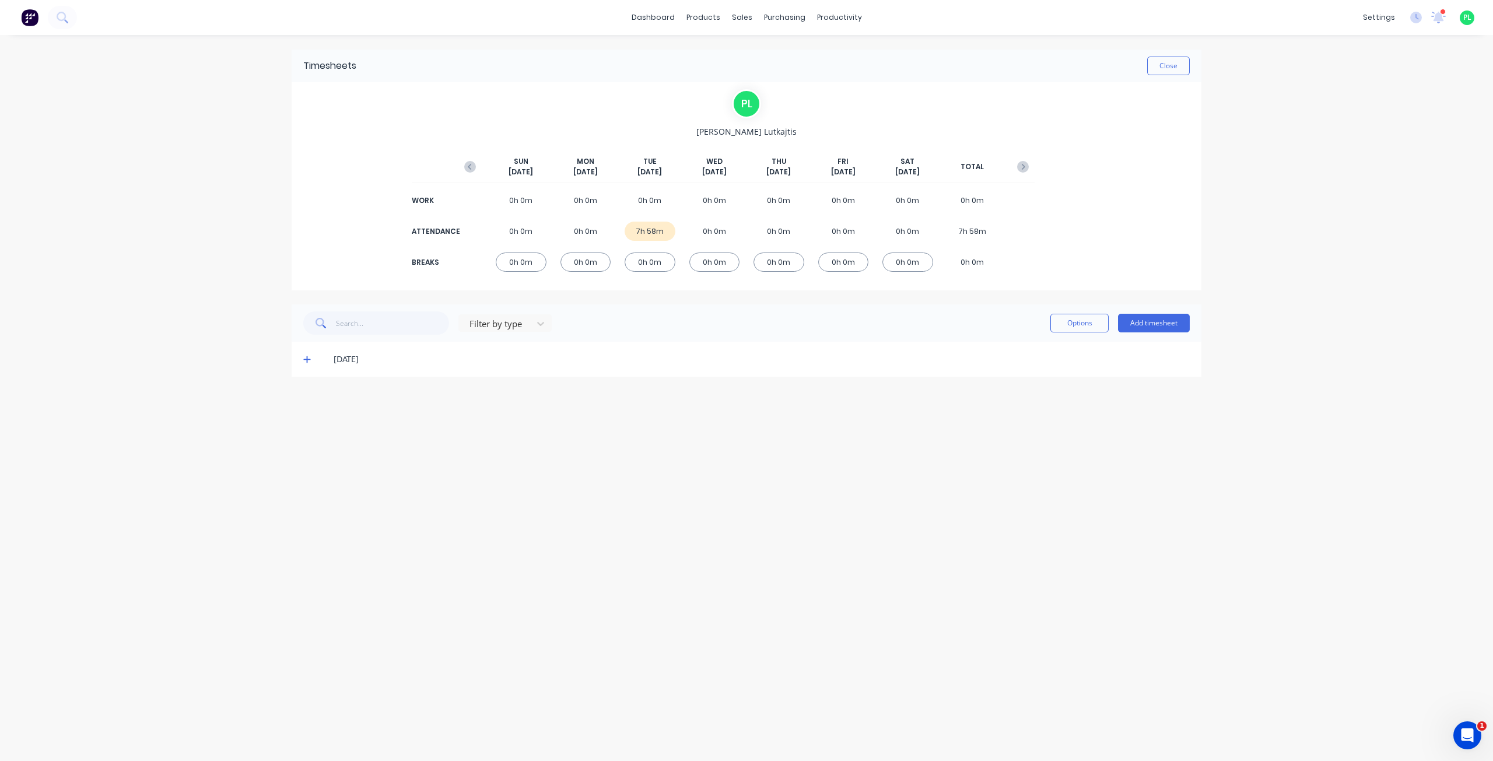
drag, startPoint x: 341, startPoint y: 359, endPoint x: 397, endPoint y: 361, distance: 56.6
click at [397, 361] on div "[DATE]" at bounding box center [762, 359] width 856 height 13
drag, startPoint x: 391, startPoint y: 361, endPoint x: 353, endPoint y: 361, distance: 38.5
click at [391, 361] on div "[DATE]" at bounding box center [762, 359] width 856 height 13
click at [306, 360] on icon at bounding box center [307, 359] width 8 height 8
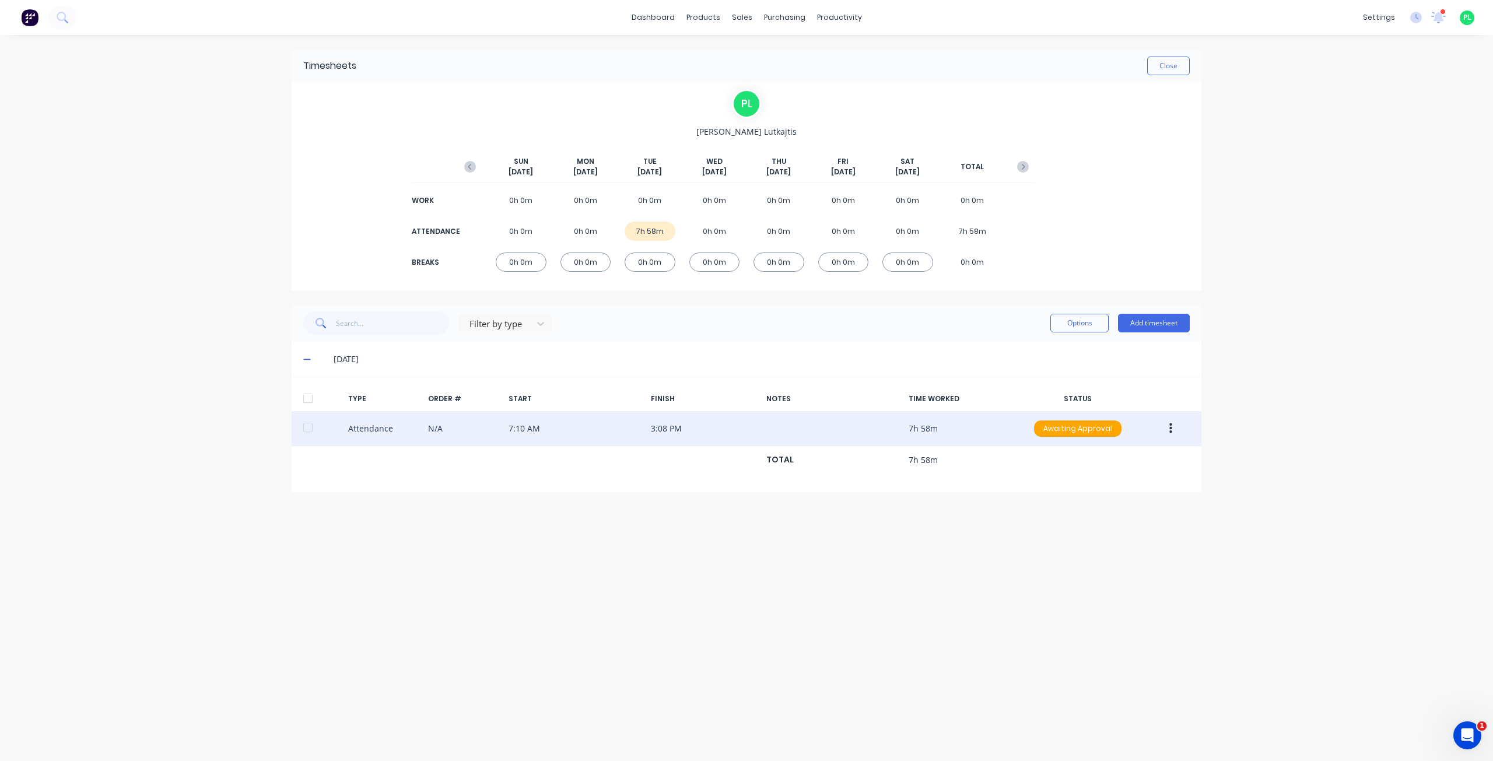
click at [1174, 429] on button "button" at bounding box center [1170, 428] width 27 height 21
click at [1140, 429] on div "Approve" at bounding box center [1129, 431] width 90 height 17
click at [1217, 475] on div "× Timesheets marked as Approved dashboard products sales purchasing productivit…" at bounding box center [746, 380] width 1493 height 761
click at [1168, 425] on button "button" at bounding box center [1170, 428] width 27 height 21
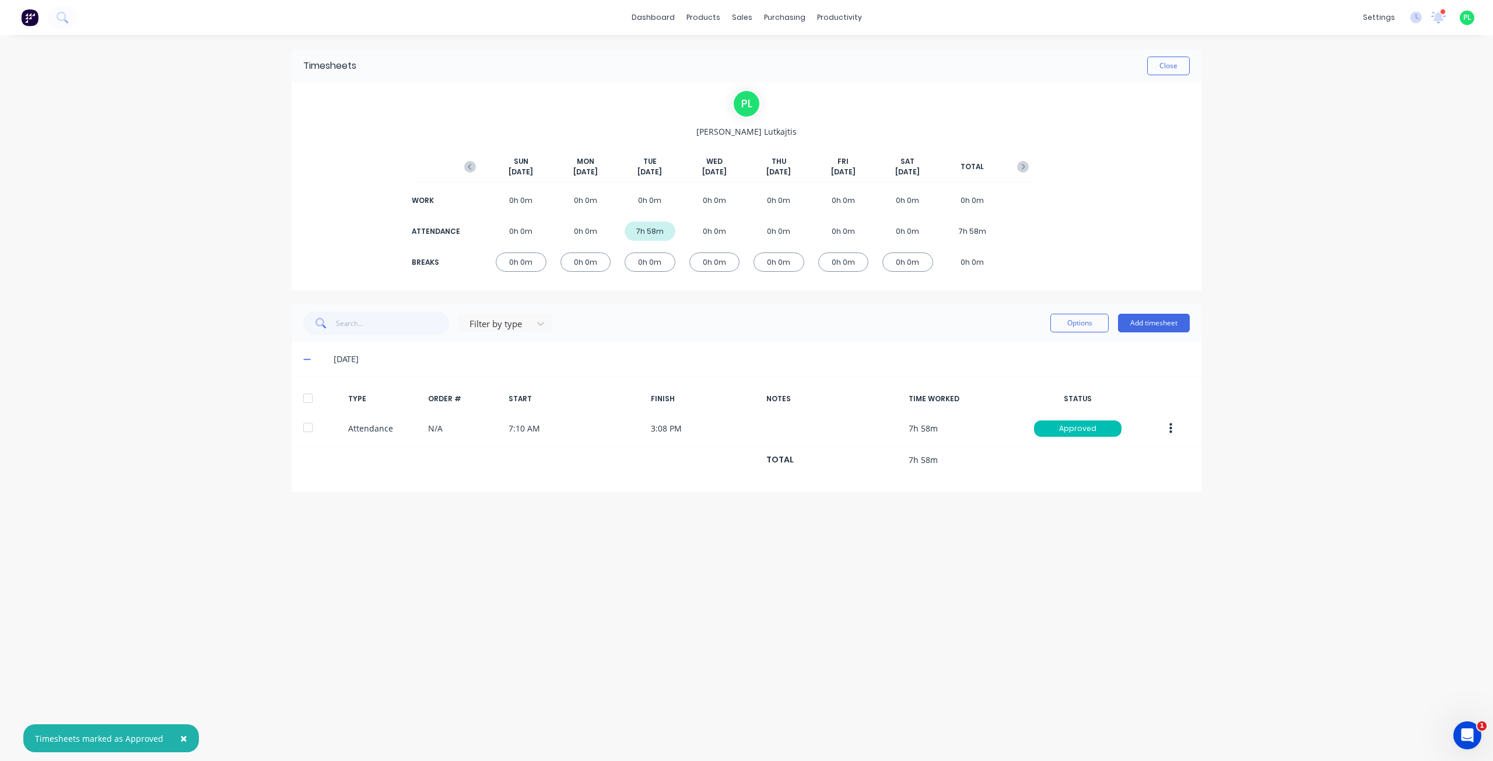
click at [1297, 419] on div "× Timesheets marked as Approved dashboard products sales purchasing productivit…" at bounding box center [746, 380] width 1493 height 761
drag, startPoint x: 180, startPoint y: 738, endPoint x: 307, endPoint y: 592, distance: 193.5
click at [181, 738] on span "×" at bounding box center [183, 738] width 7 height 16
click at [404, 519] on div "Timesheets Close [PERSON_NAME] [DATE] [DATE] [DATE] [DATE] [DATE] [DATE] [DATE]…" at bounding box center [746, 386] width 933 height 703
click at [512, 578] on div "Timesheets Close [PERSON_NAME] [DATE] [DATE] [DATE] [DATE] [DATE] [DATE] [DATE]…" at bounding box center [746, 386] width 933 height 703
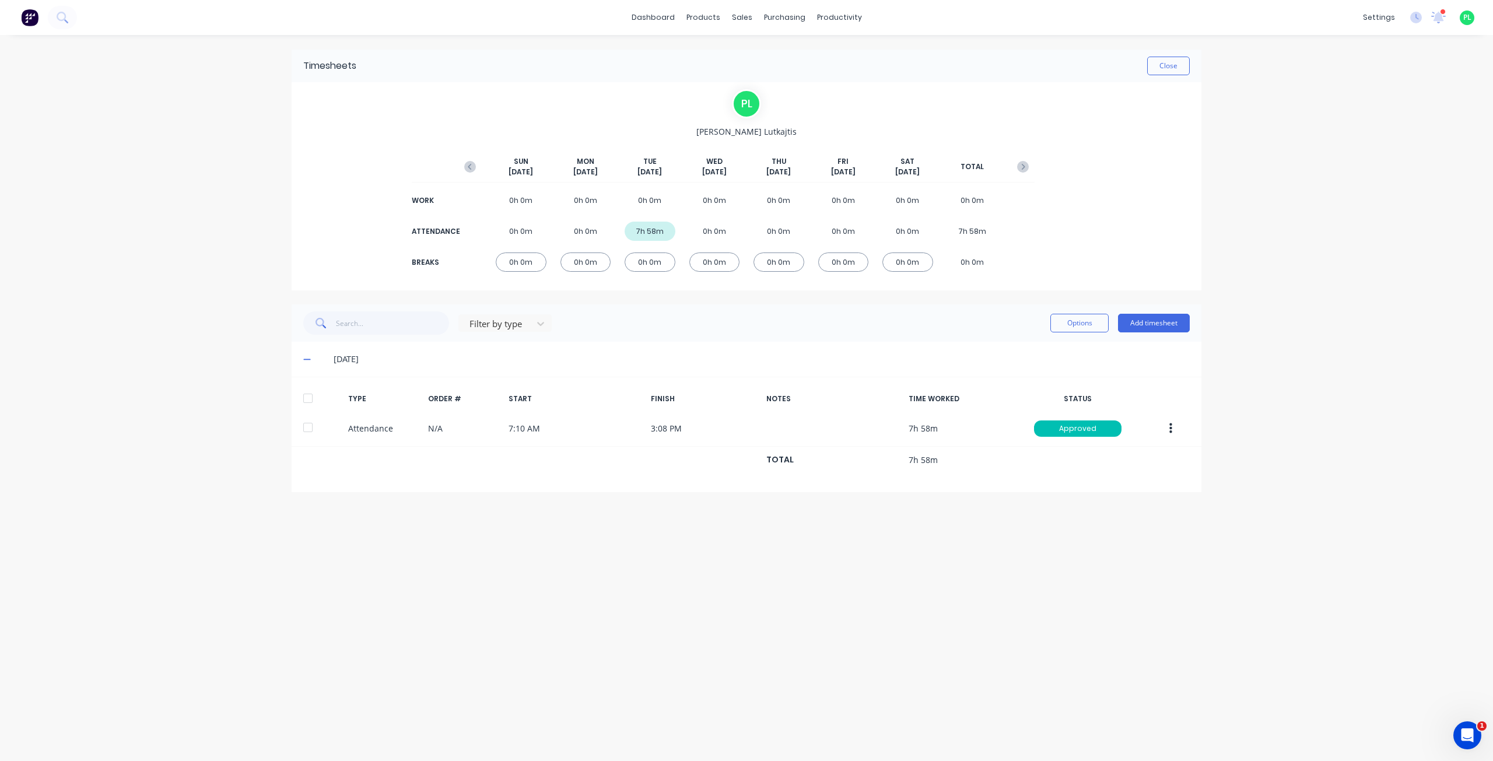
click at [492, 555] on div "Timesheets Close [PERSON_NAME] [DATE] [DATE] [DATE] [DATE] [DATE] [DATE] [DATE]…" at bounding box center [746, 386] width 933 height 703
